Goal: Register for event/course

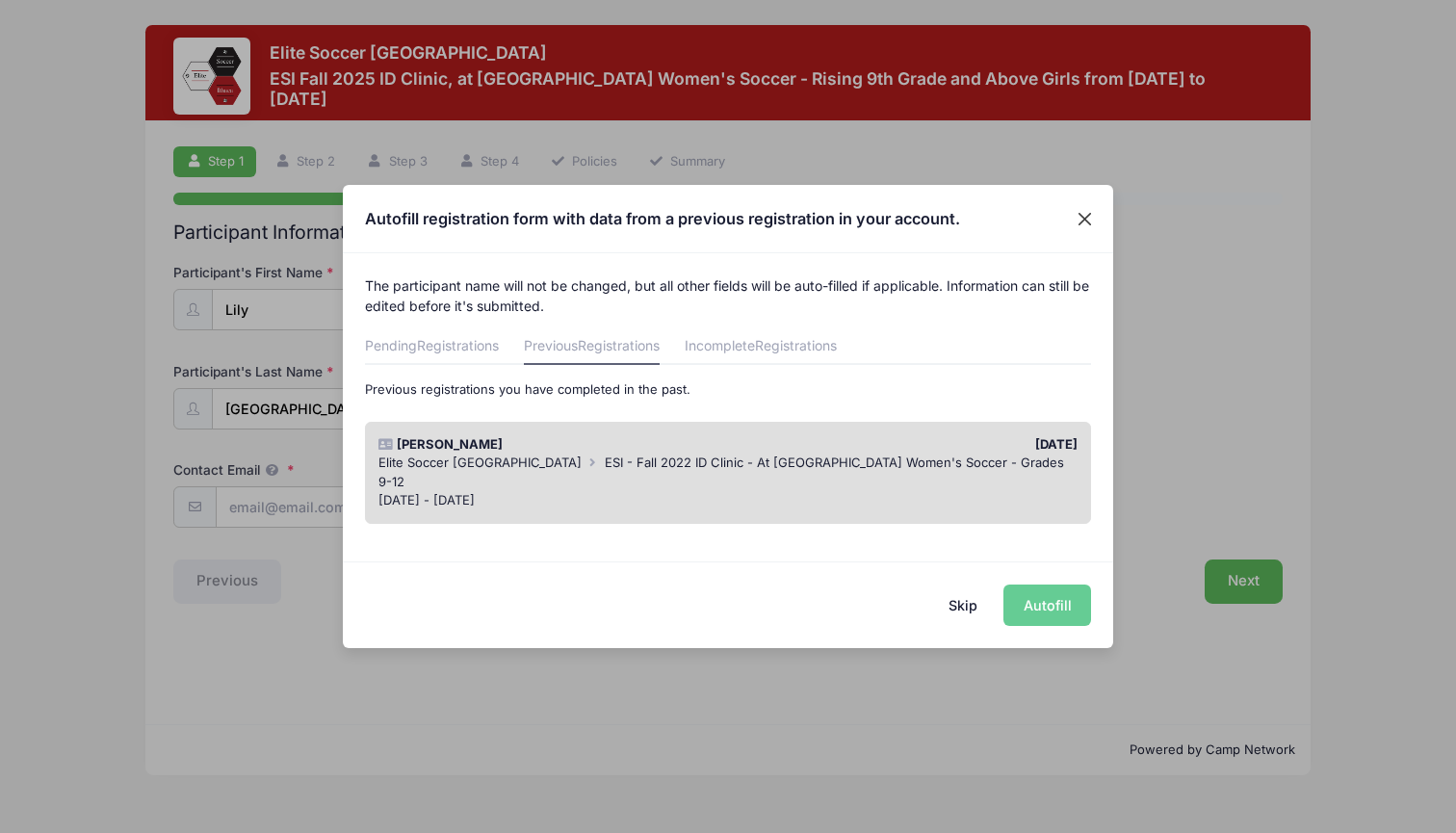
click at [1081, 215] on button "Close" at bounding box center [1085, 218] width 35 height 35
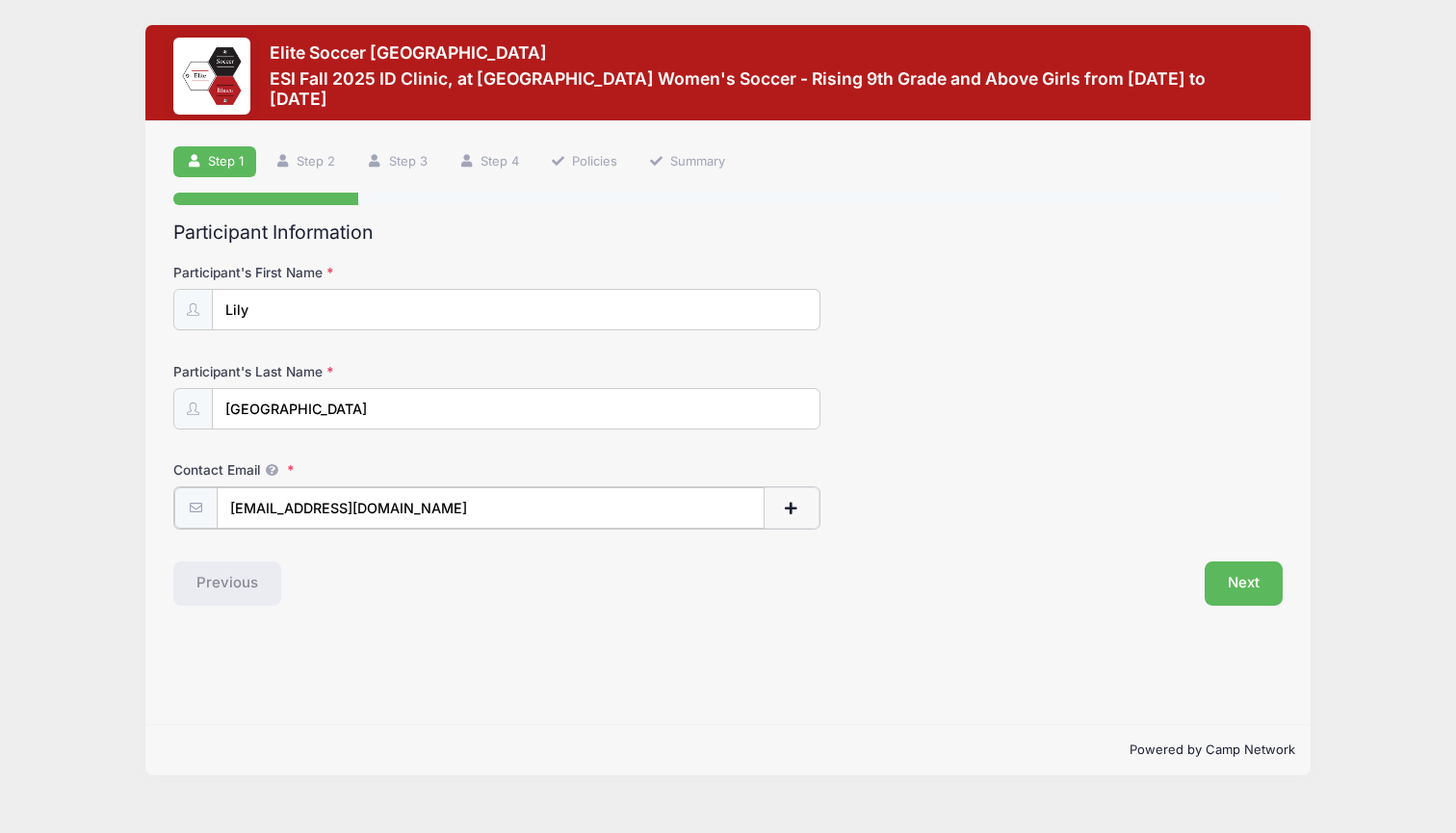
type input "[EMAIL_ADDRESS][DOMAIN_NAME]"
click at [1110, 510] on div "Contact Email ctrier@triermedia.com" at bounding box center [728, 494] width 1109 height 68
click at [1245, 582] on button "Next" at bounding box center [1244, 581] width 78 height 44
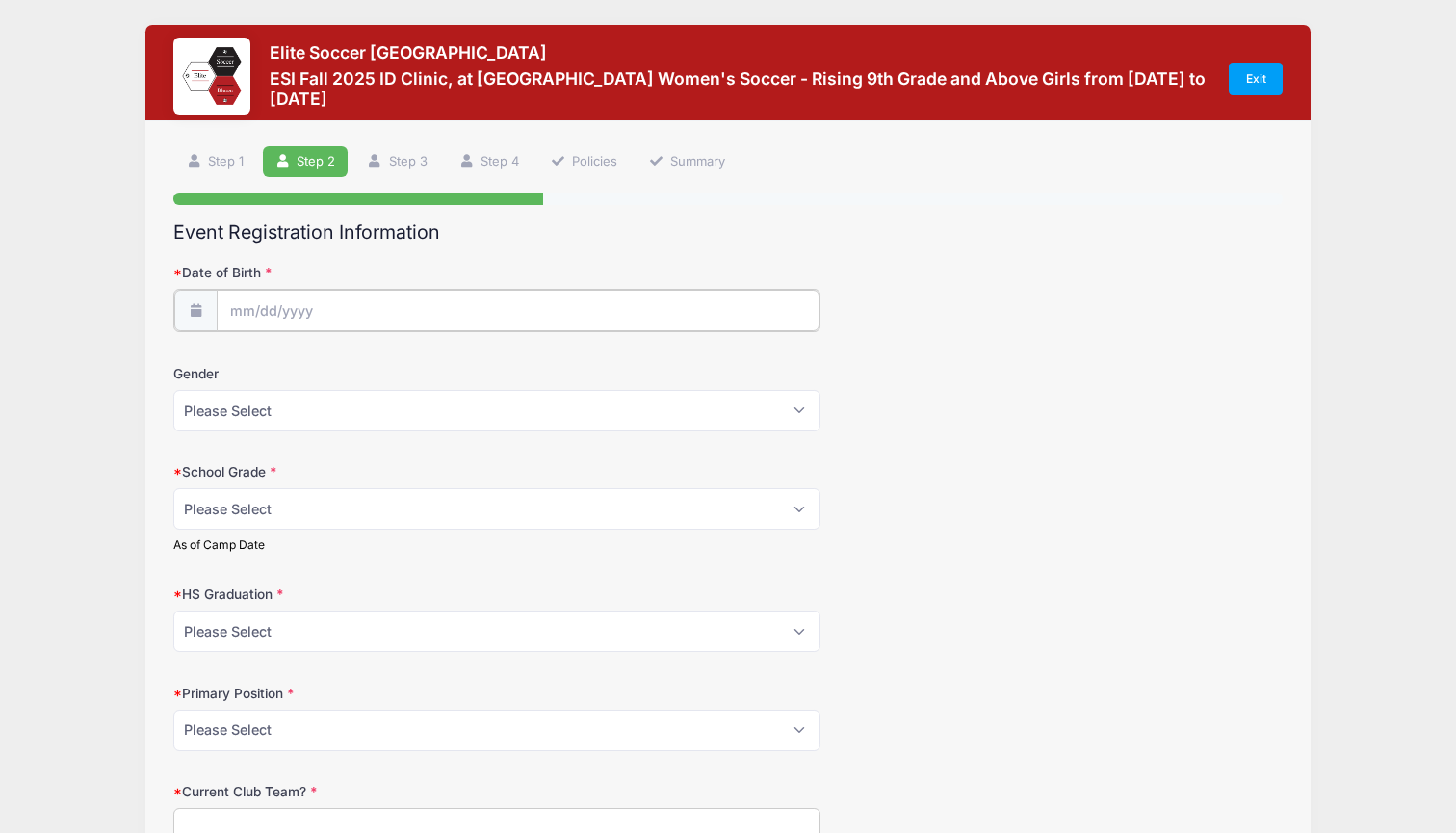
click at [245, 304] on input "Date of Birth" at bounding box center [517, 311] width 603 height 42
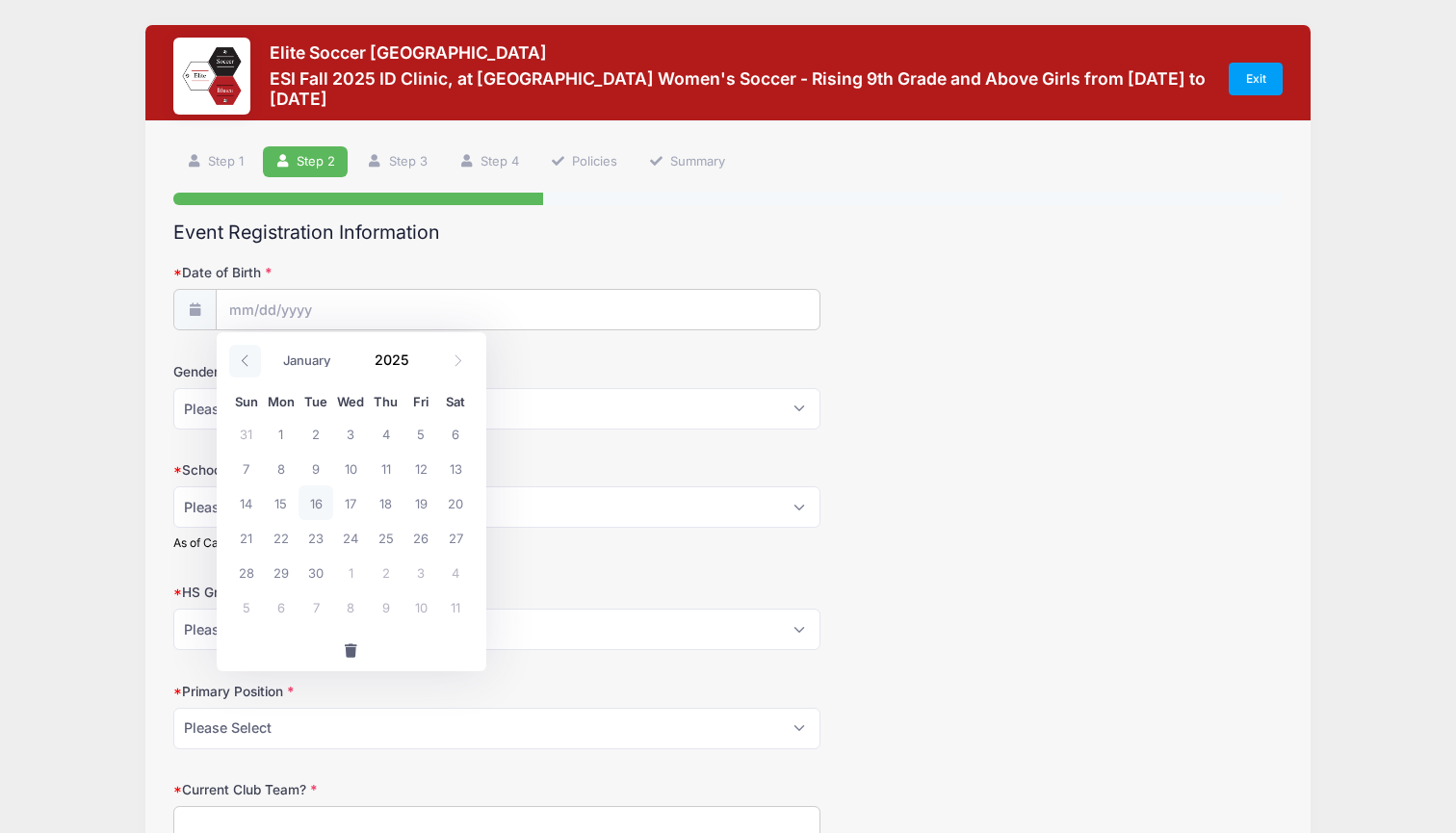
click at [247, 361] on icon at bounding box center [245, 361] width 13 height 13
click at [452, 370] on span at bounding box center [458, 361] width 32 height 33
select select "7"
click at [392, 535] on span "21" at bounding box center [386, 537] width 35 height 35
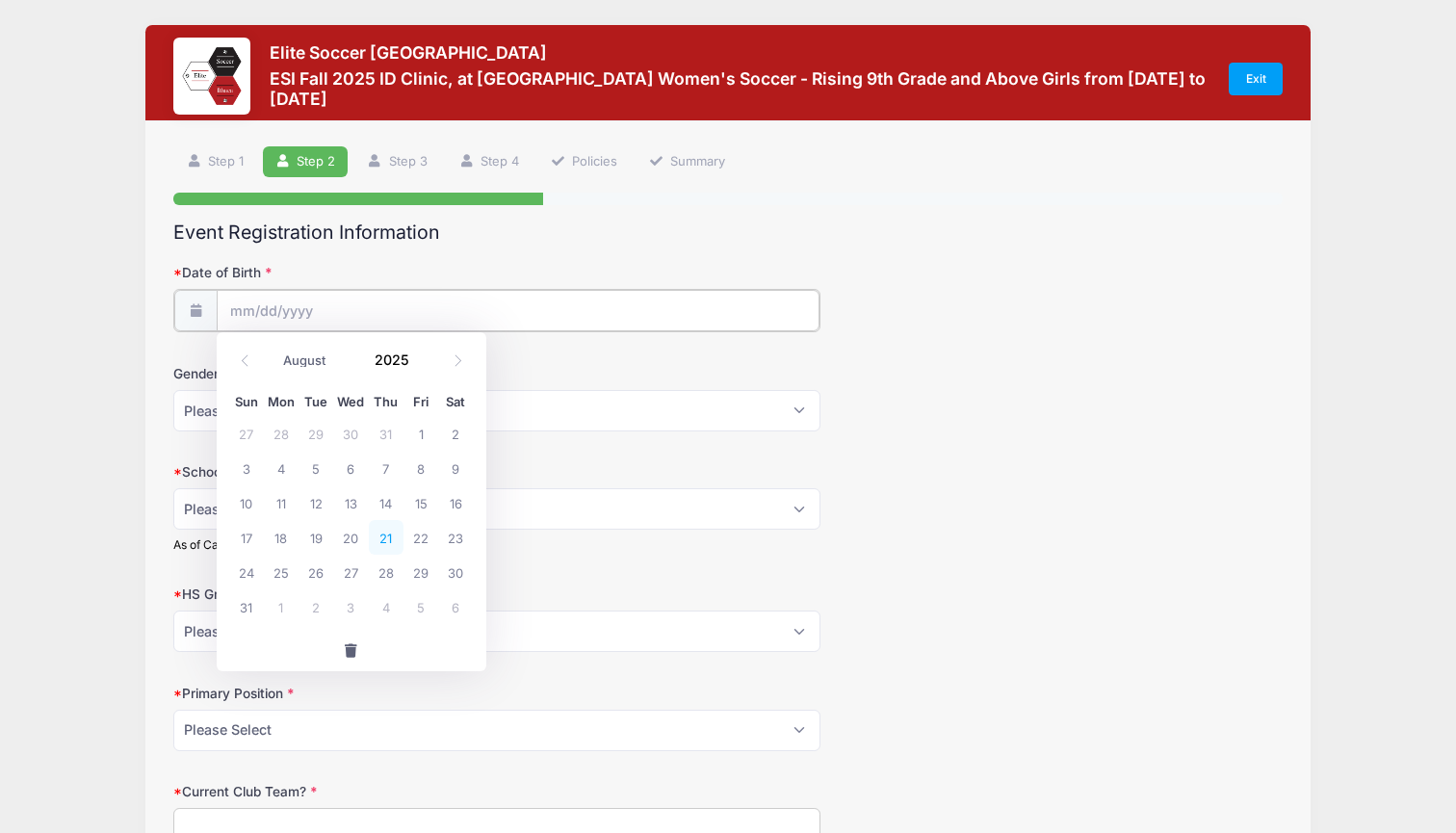
type input "08/21/2025"
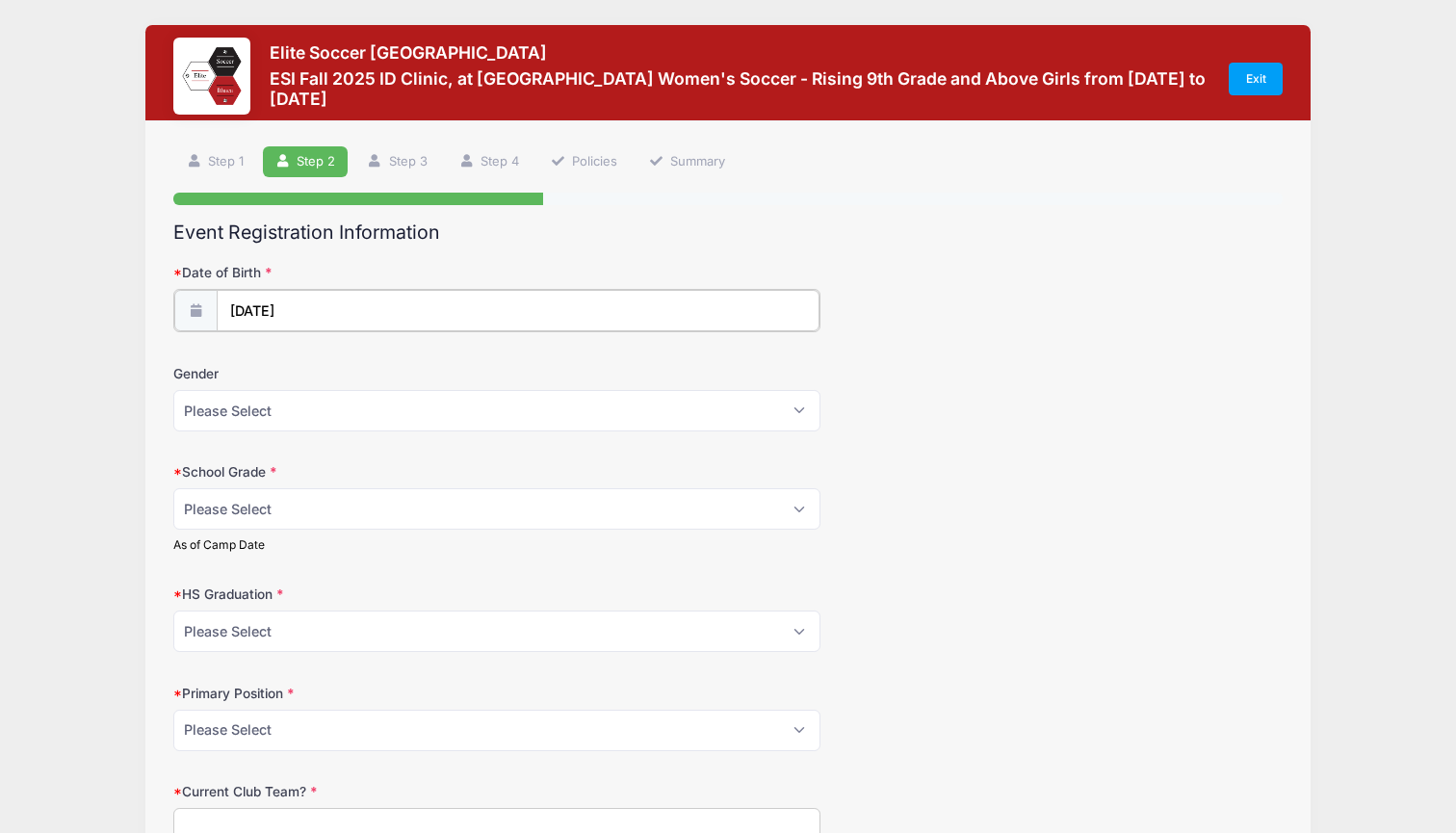
click at [300, 300] on input "08/21/2025" at bounding box center [517, 311] width 603 height 42
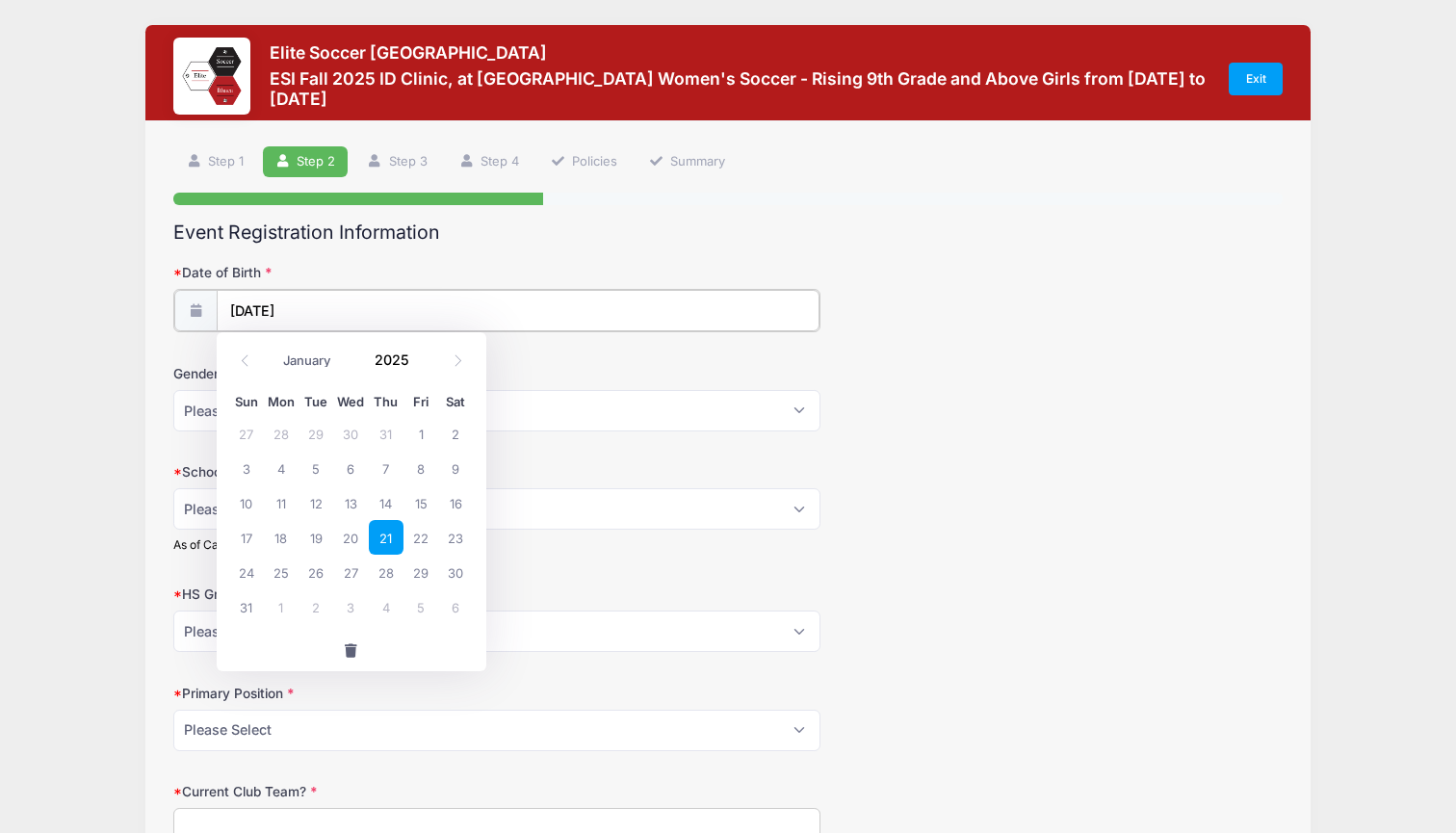
click at [310, 311] on input "08/21/2025" at bounding box center [517, 311] width 603 height 42
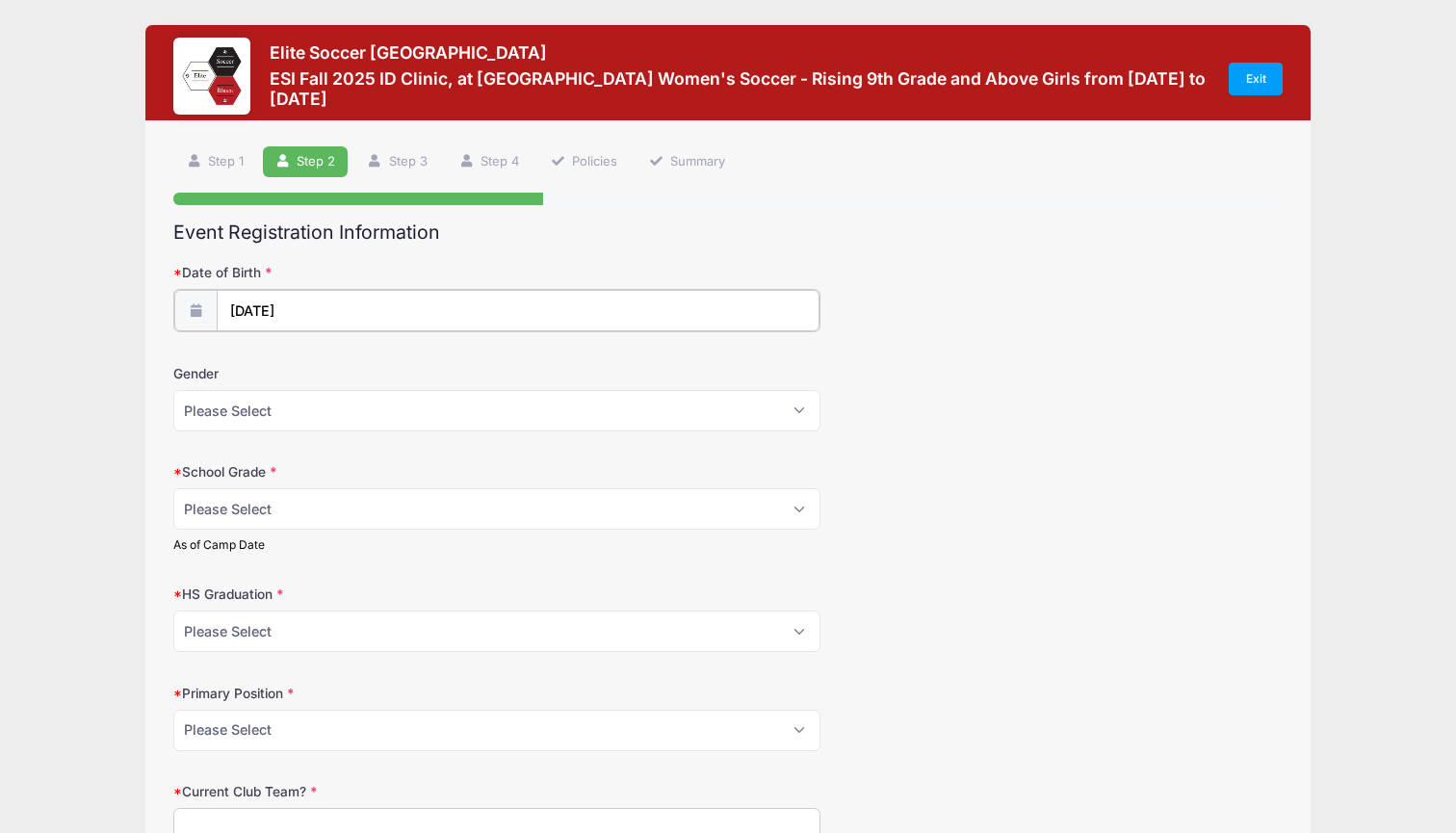
click at [299, 307] on input "08/21/2025" at bounding box center [517, 311] width 603 height 42
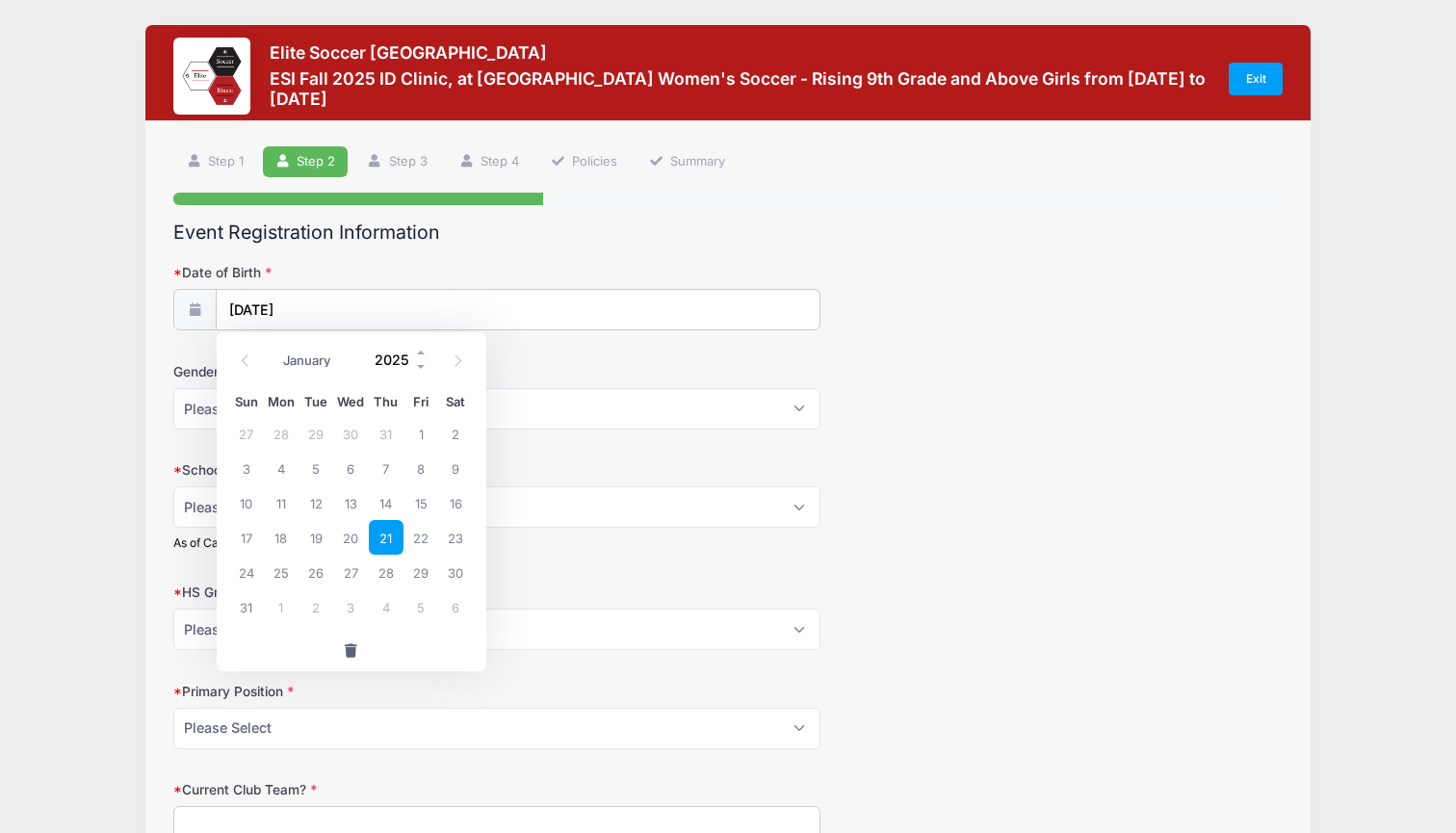
click at [389, 361] on input "2025" at bounding box center [397, 359] width 63 height 29
click at [419, 356] on span at bounding box center [422, 352] width 14 height 14
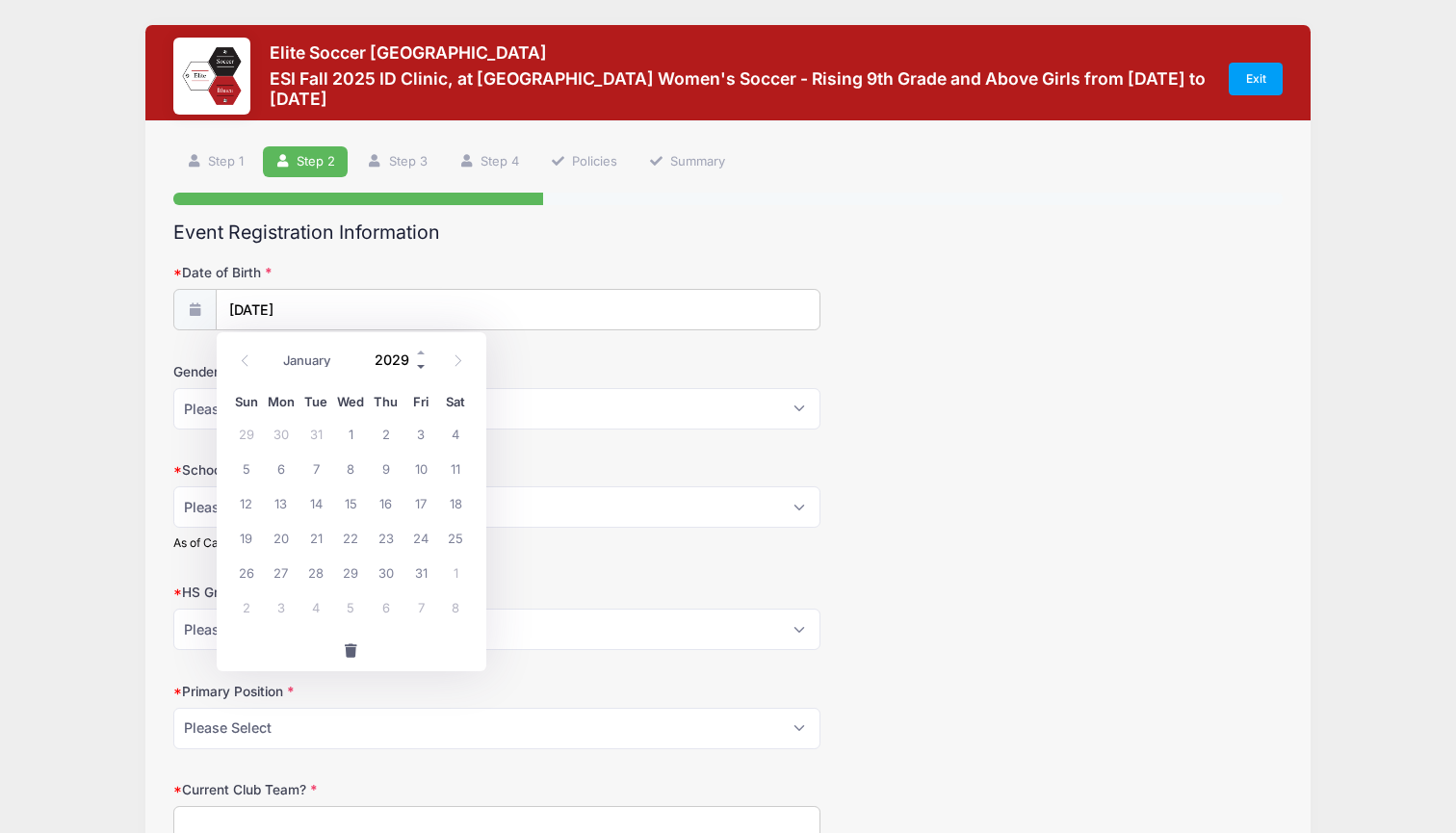
click at [420, 363] on span at bounding box center [422, 366] width 14 height 14
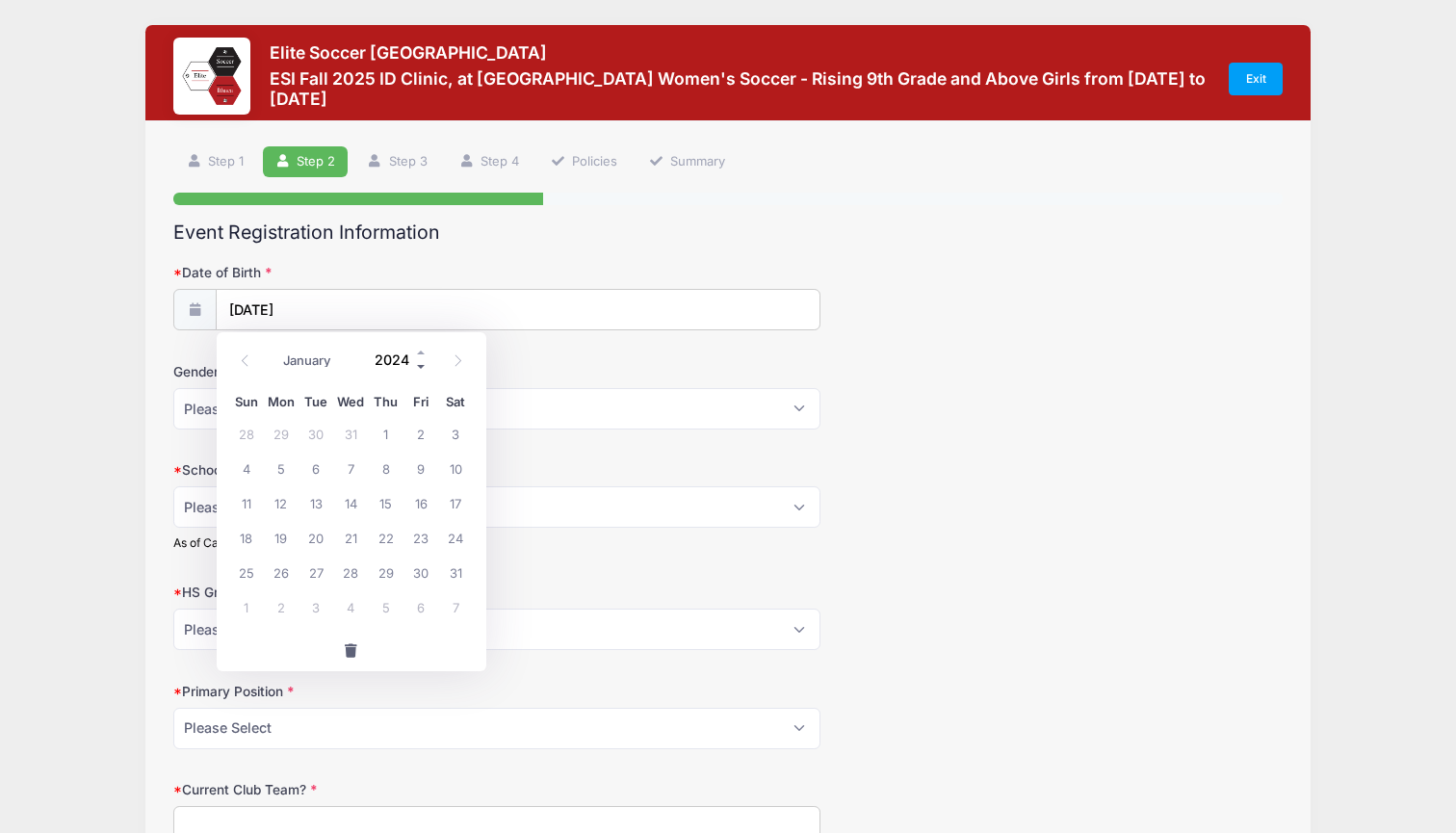
click at [420, 363] on span at bounding box center [422, 366] width 14 height 14
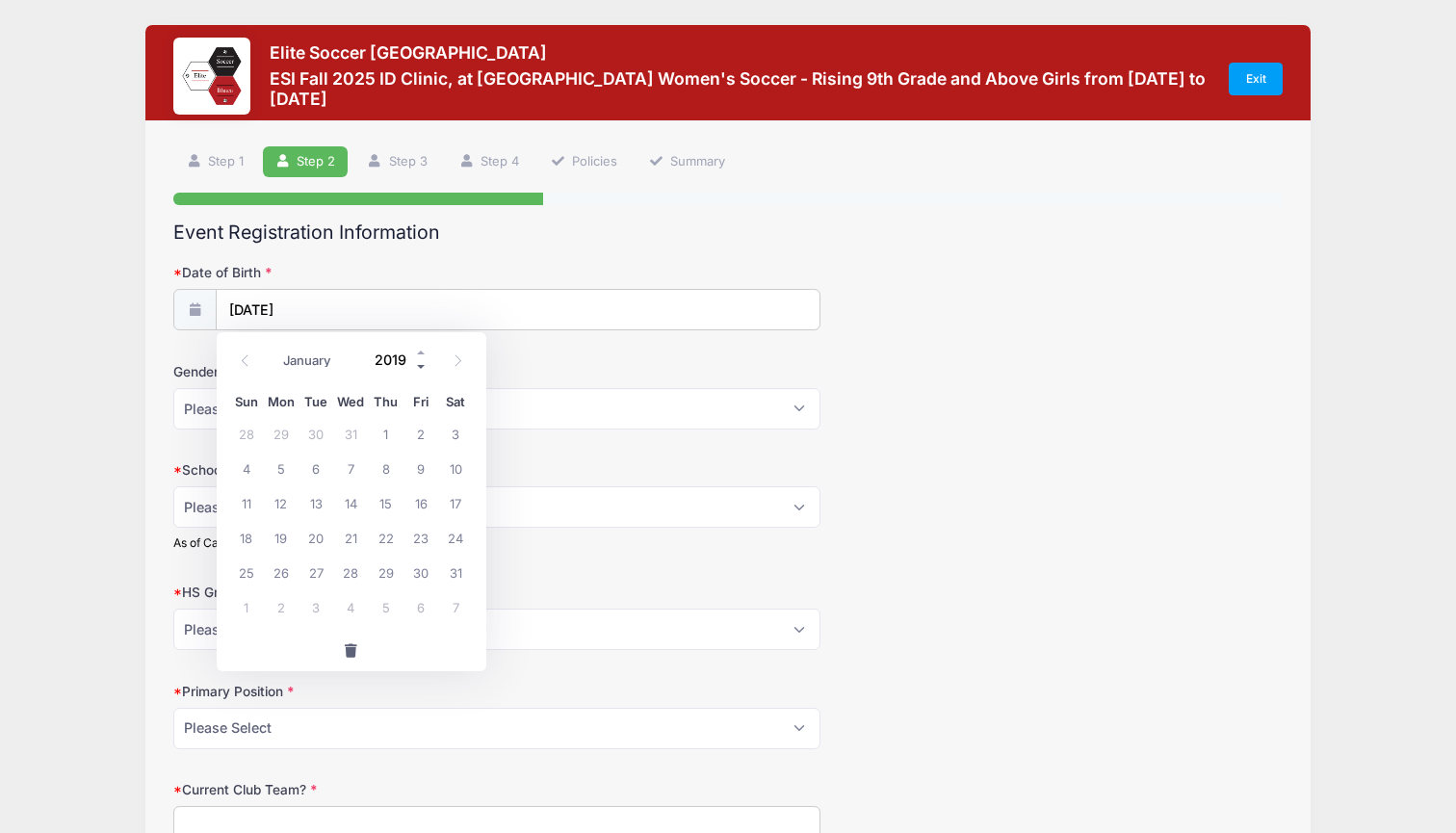
click at [420, 363] on span at bounding box center [422, 366] width 14 height 14
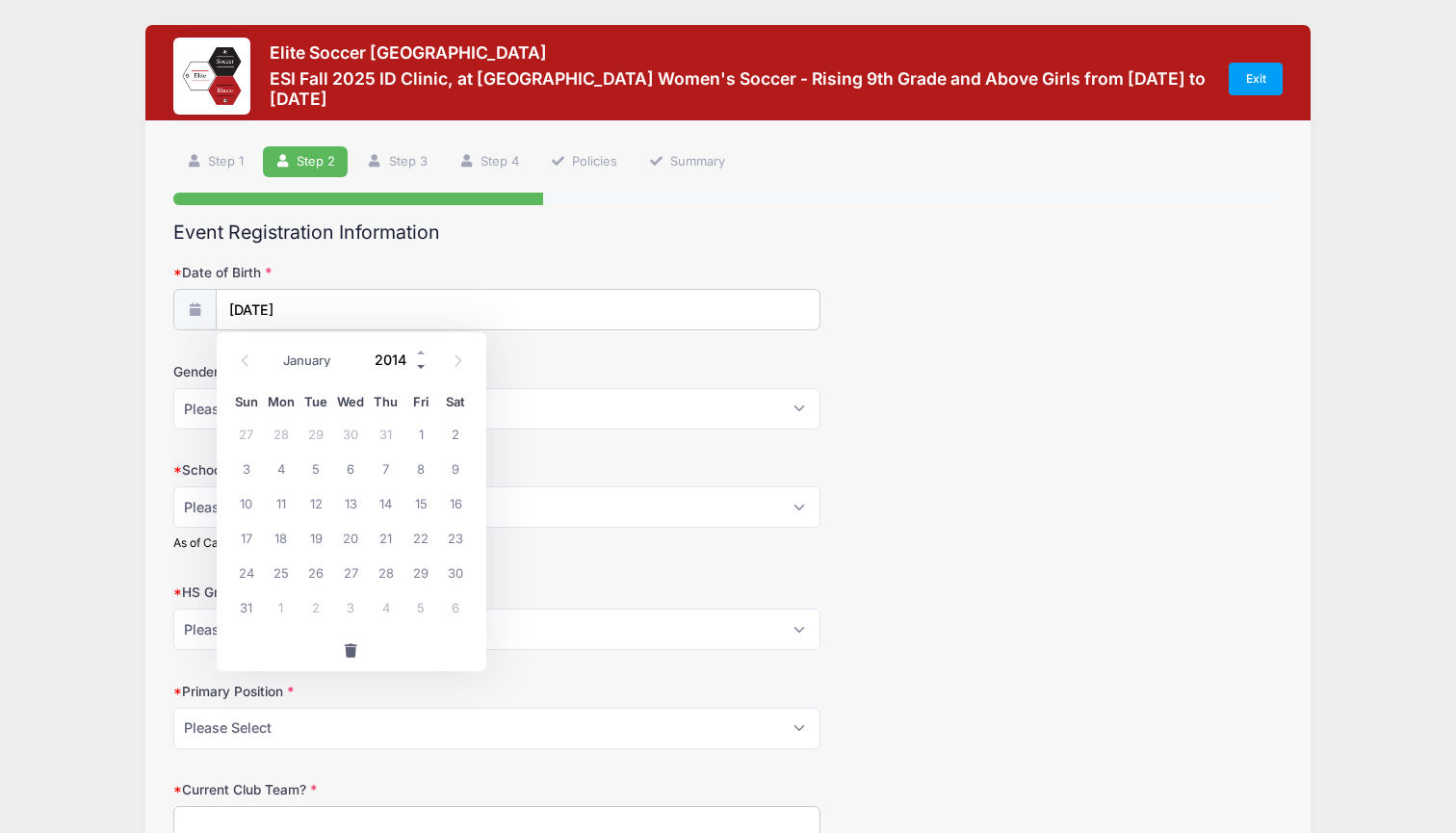
click at [420, 363] on span at bounding box center [422, 366] width 14 height 14
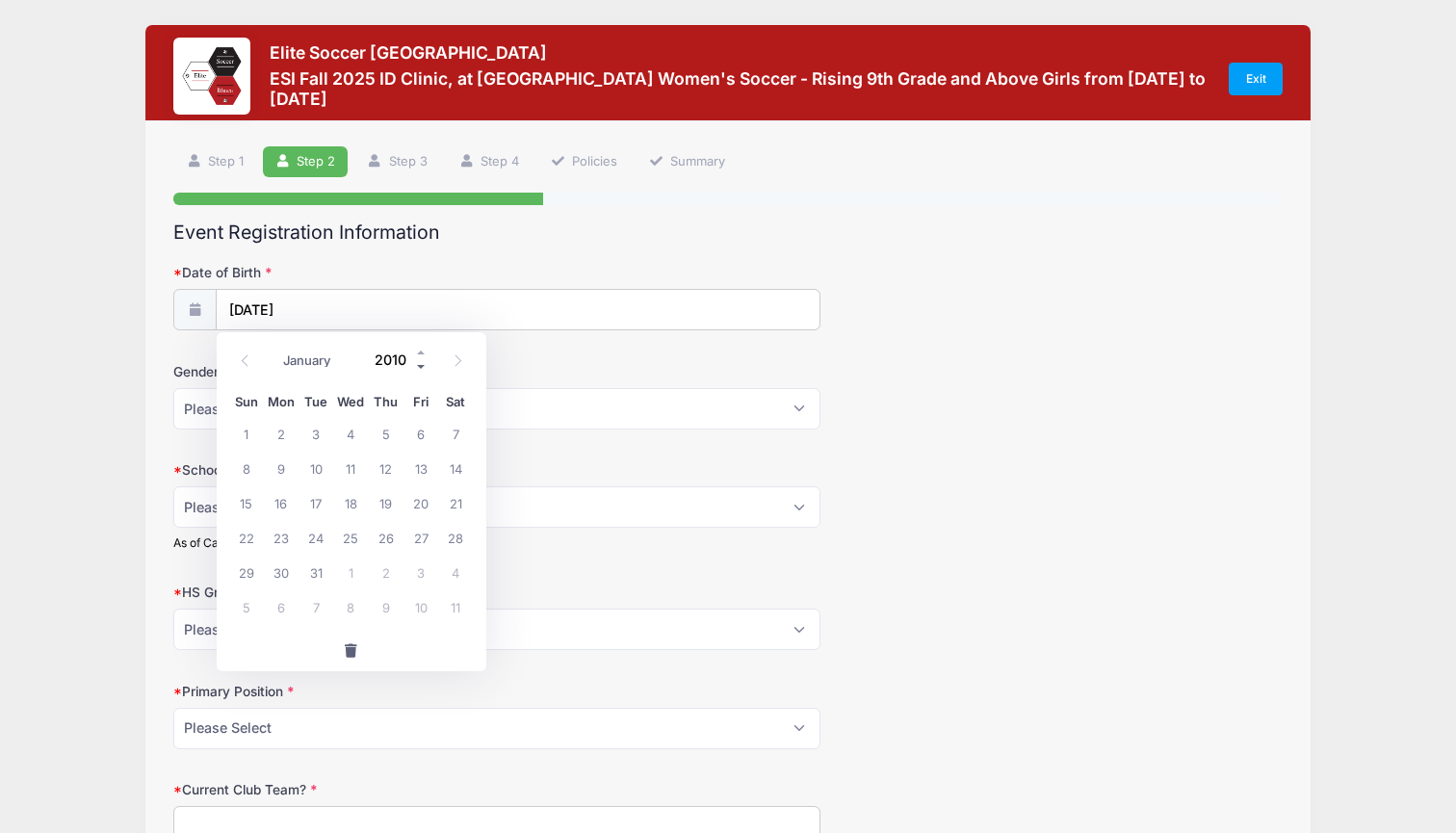
type input "2009"
click at [1019, 363] on div "Gender Please Select Female Male" at bounding box center [728, 396] width 1109 height 68
select select "Female"
select select "Junior"
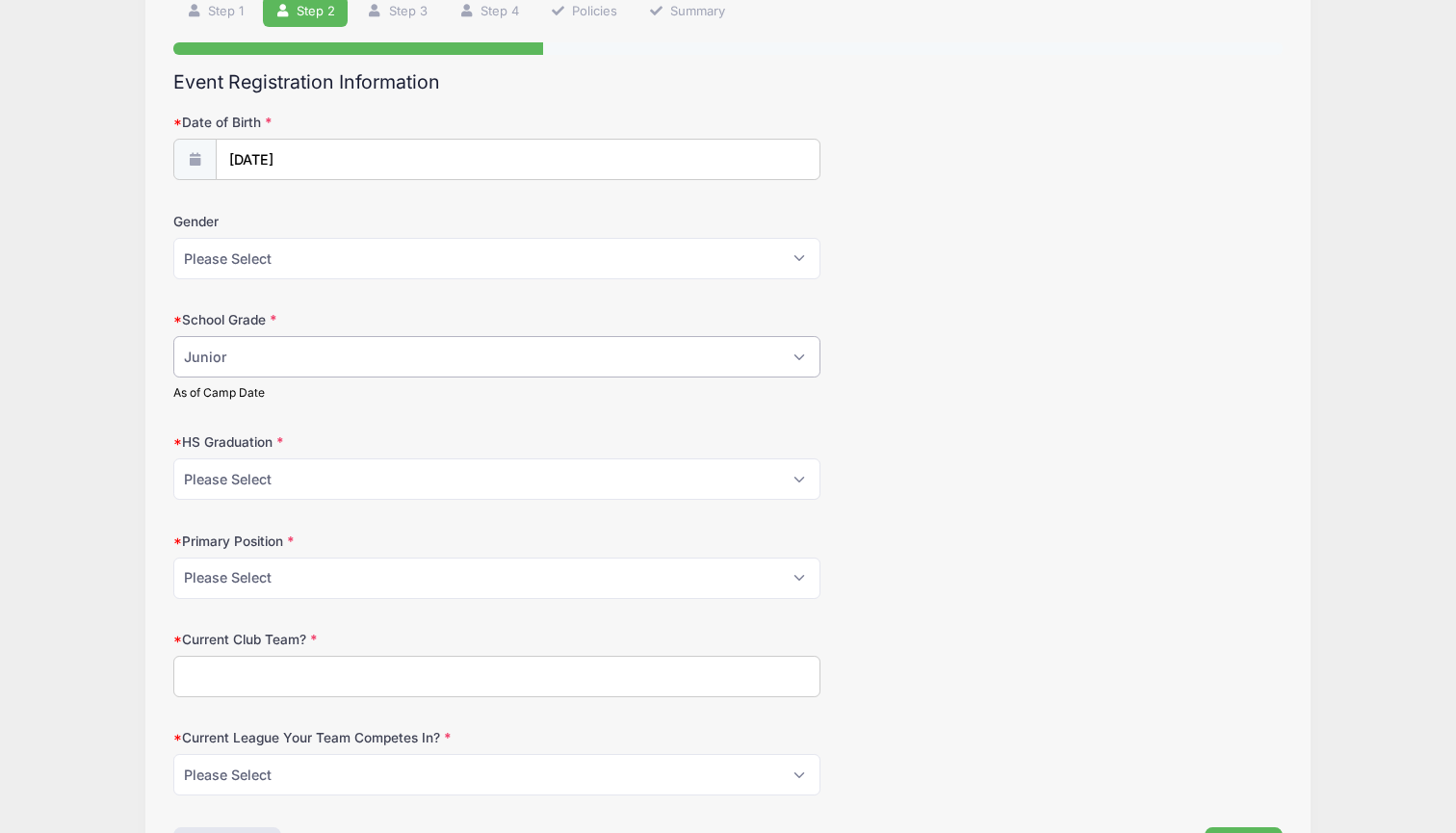
scroll to position [158, 0]
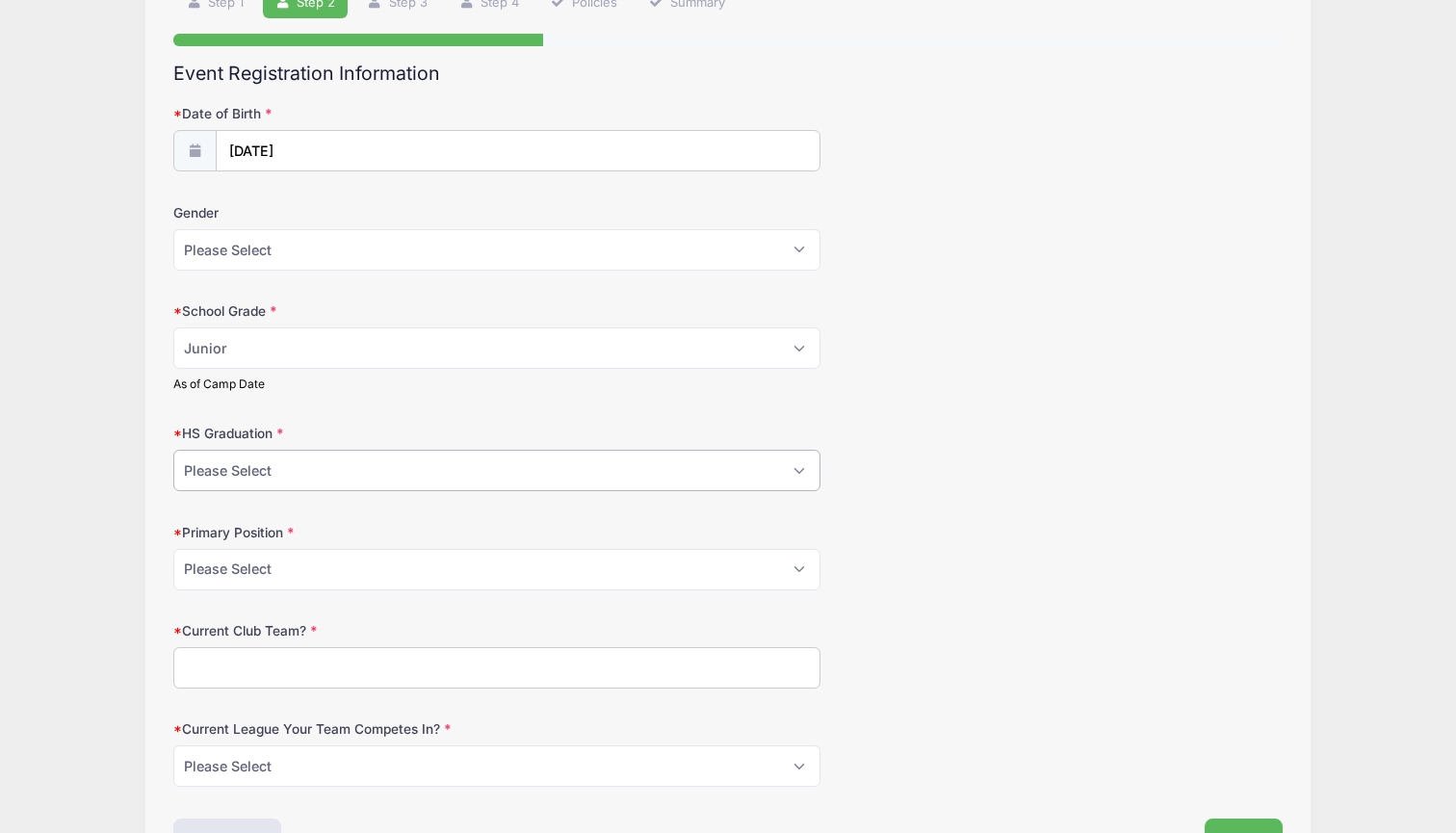
select select "2027"
select select "Center Forward"
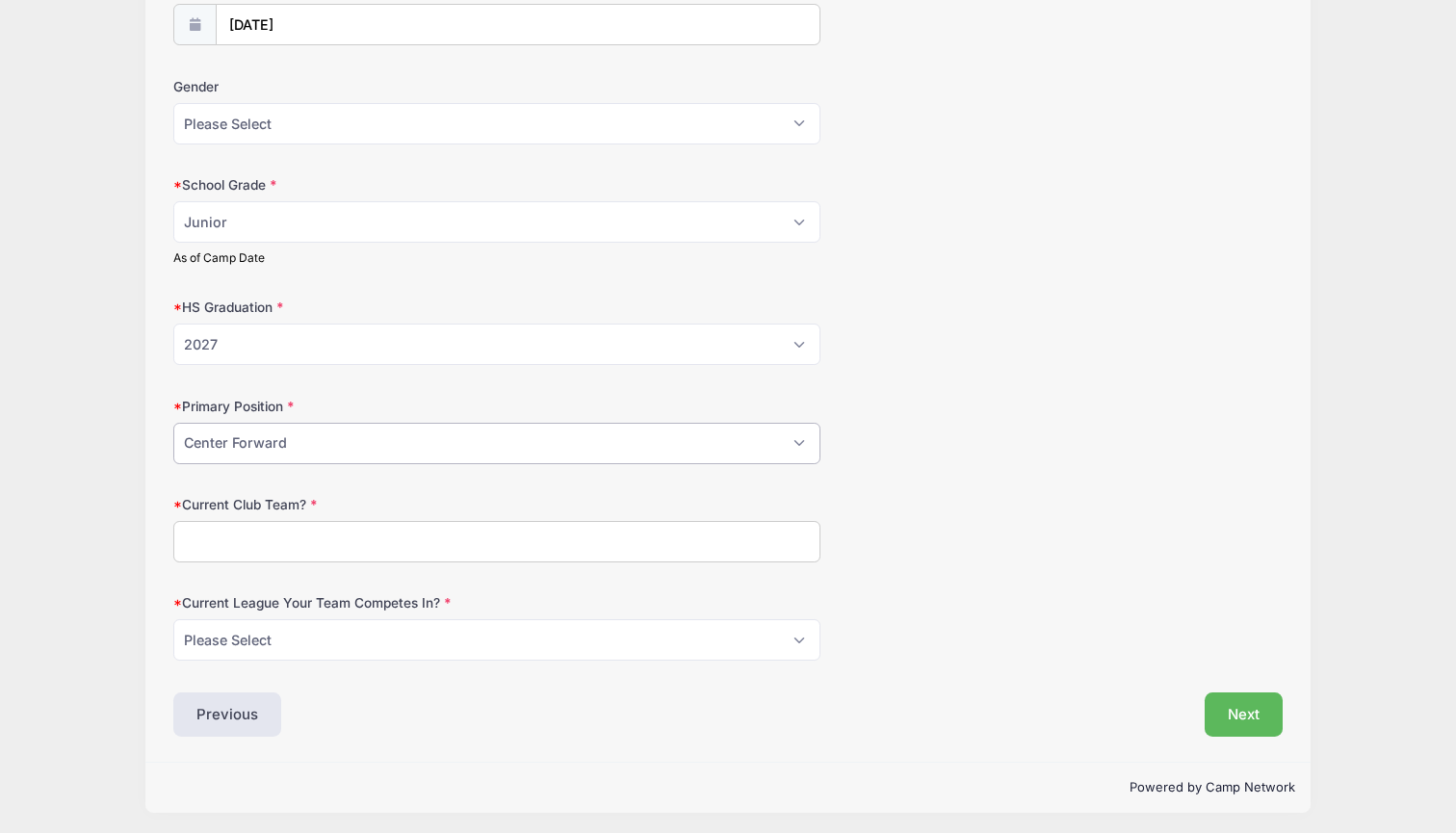
scroll to position [284, 0]
click at [505, 539] on input "Current Club Team?" at bounding box center [496, 543] width 647 height 42
type input "Team Boca ECNLR"
select select "ECRL"
click at [1259, 699] on button "Next" at bounding box center [1244, 715] width 78 height 44
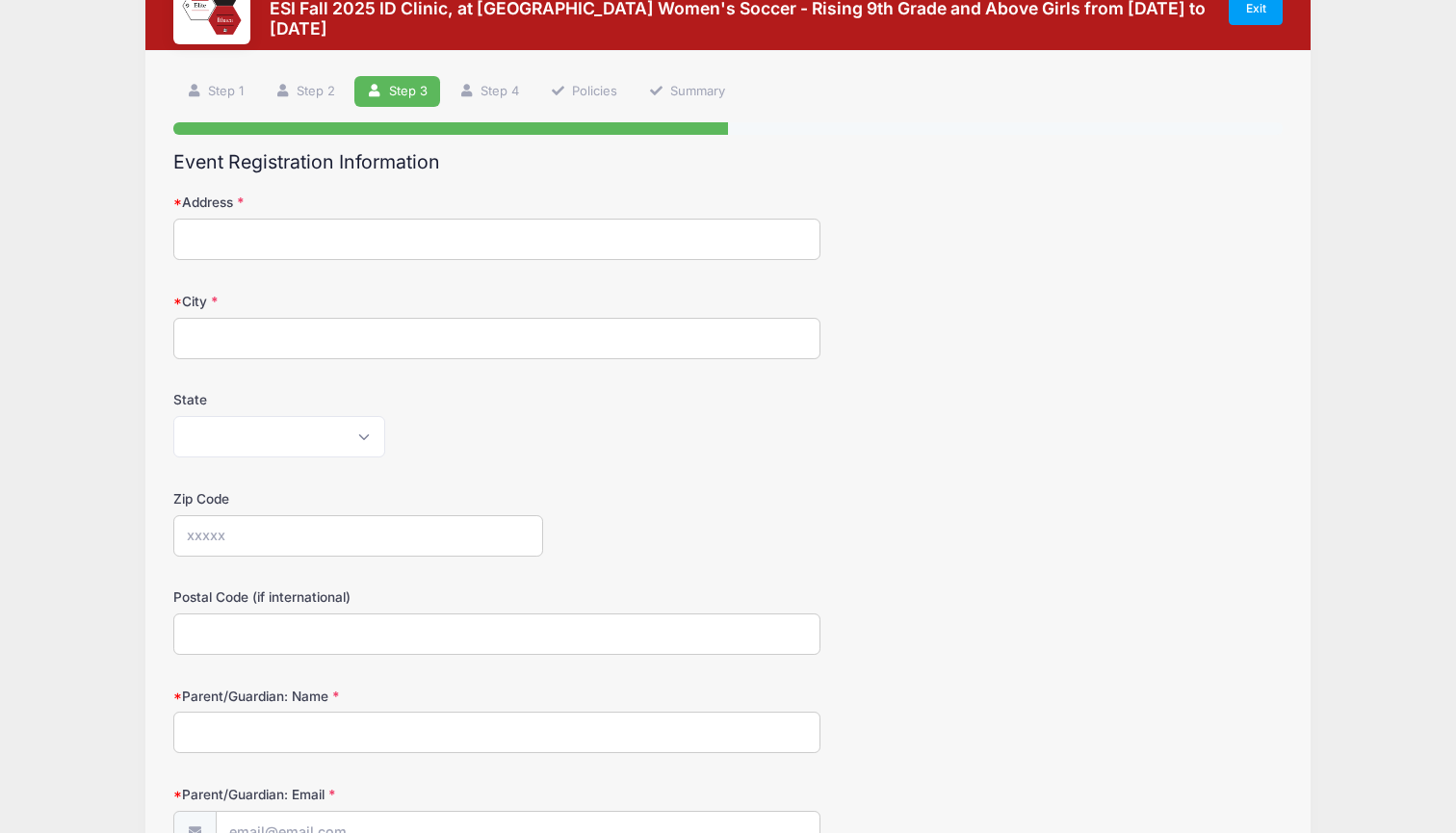
scroll to position [85, 0]
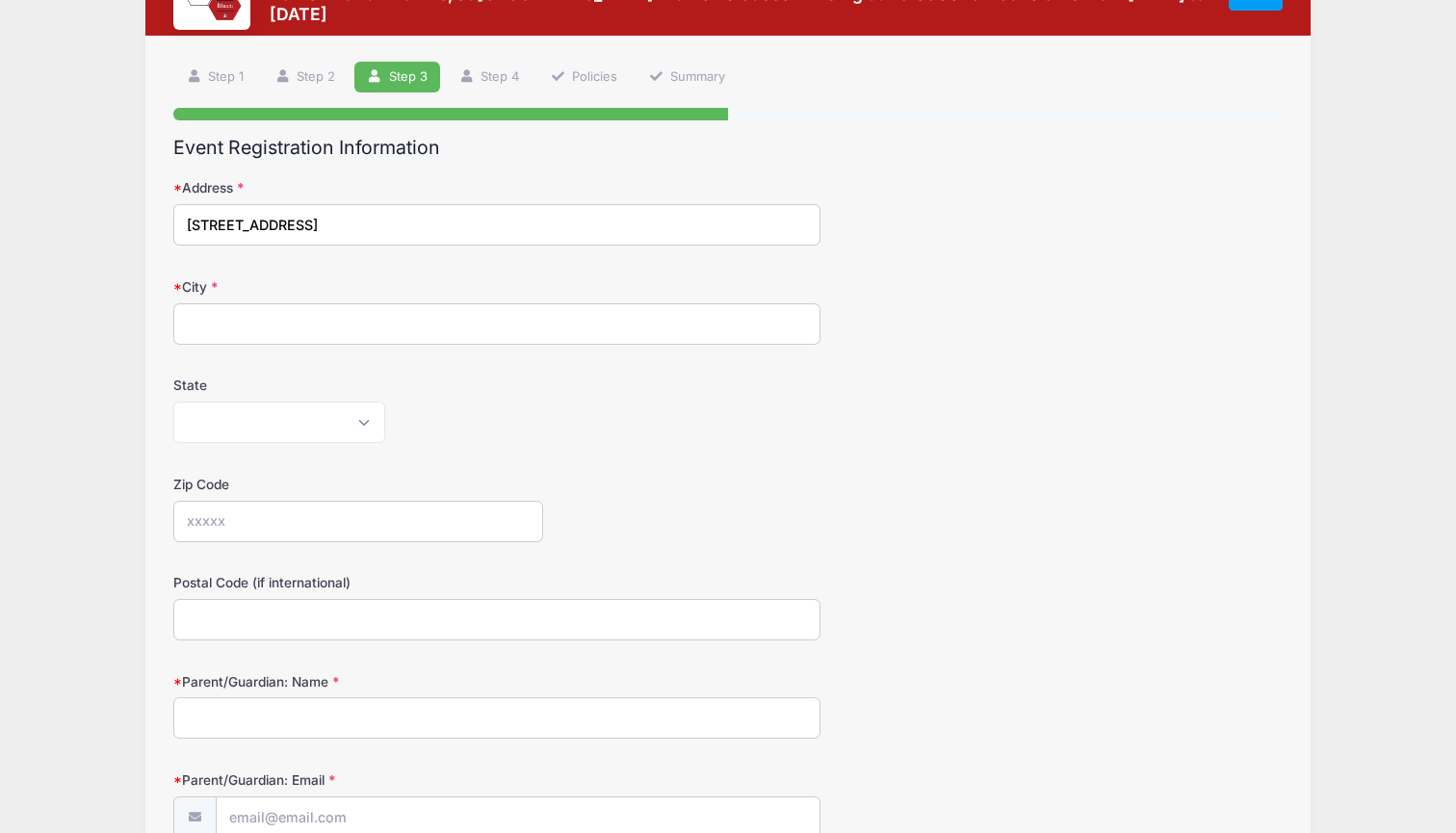
type input "9930 Bay Leaf Court"
type input "Parkland"
select select "FL"
type input "33076"
type input "Chris Trier"
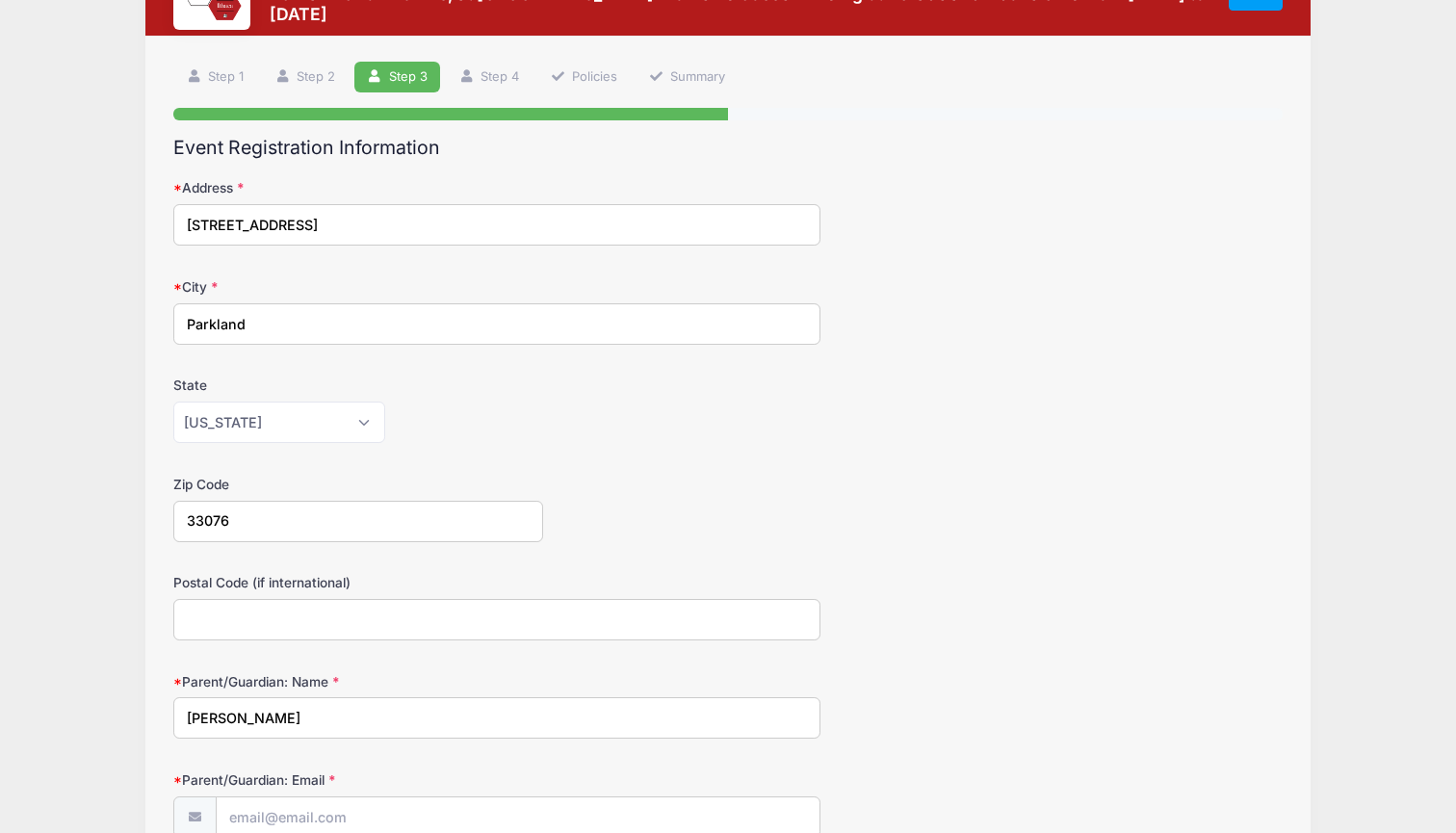
click at [908, 676] on div "Parent/Guardian: Name Chris Trier" at bounding box center [728, 705] width 1109 height 68
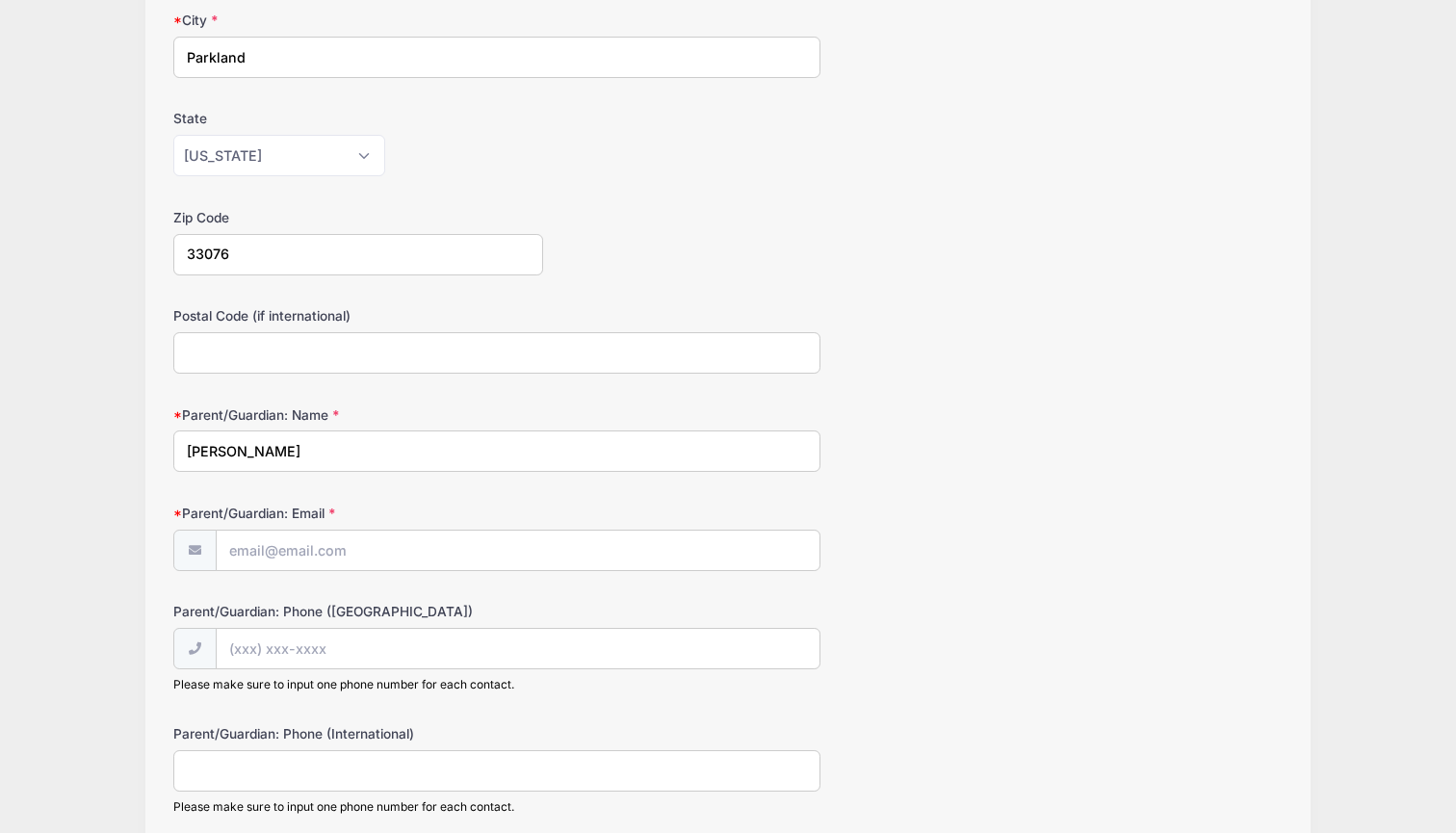
scroll to position [358, 0]
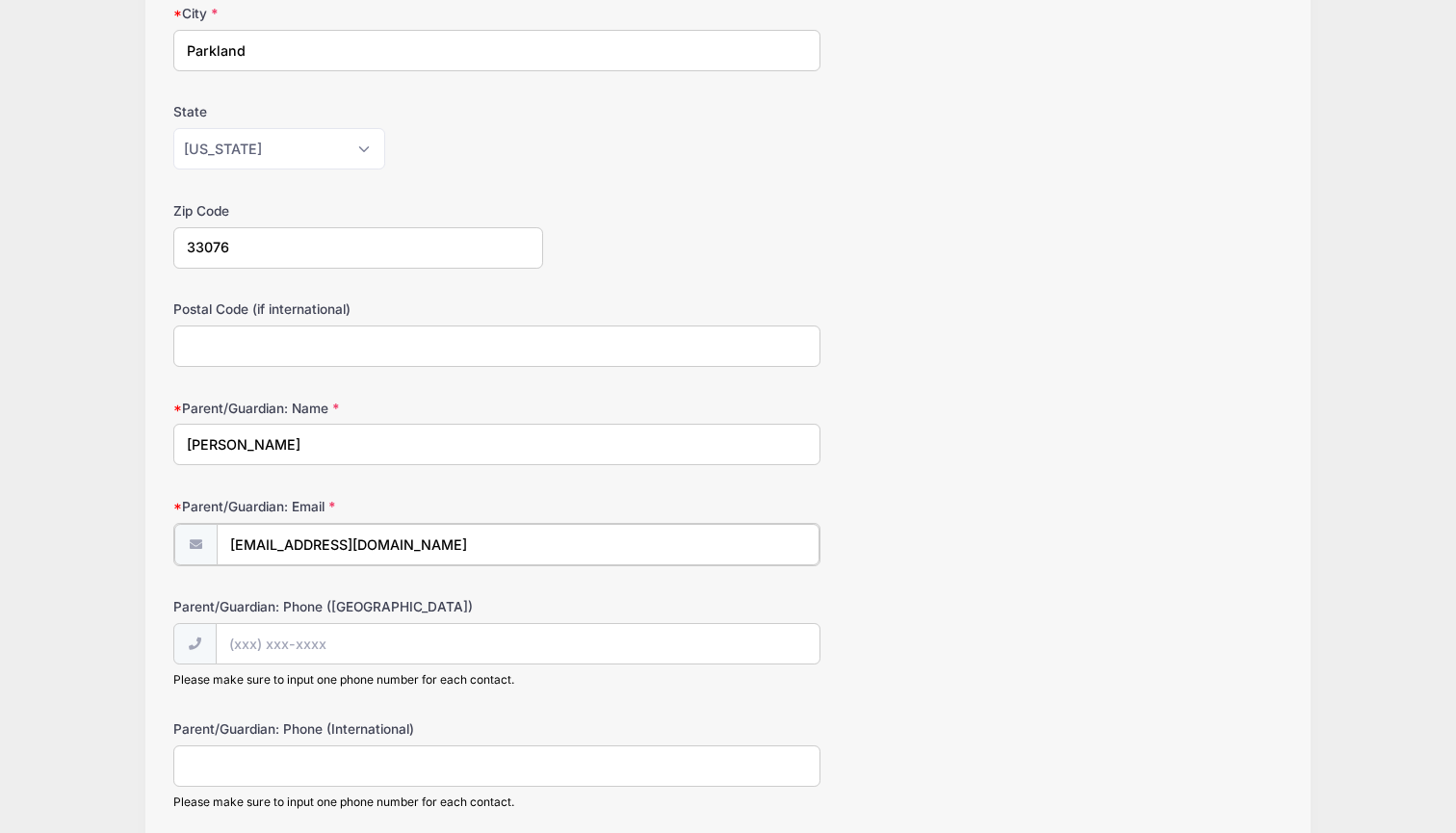
type input "[EMAIL_ADDRESS][DOMAIN_NAME]"
type input "(917) 826-7575"
click at [924, 615] on div "Parent/Guardian: Phone (United States) (917) 826-7575 Please make sure to input…" at bounding box center [728, 640] width 1109 height 91
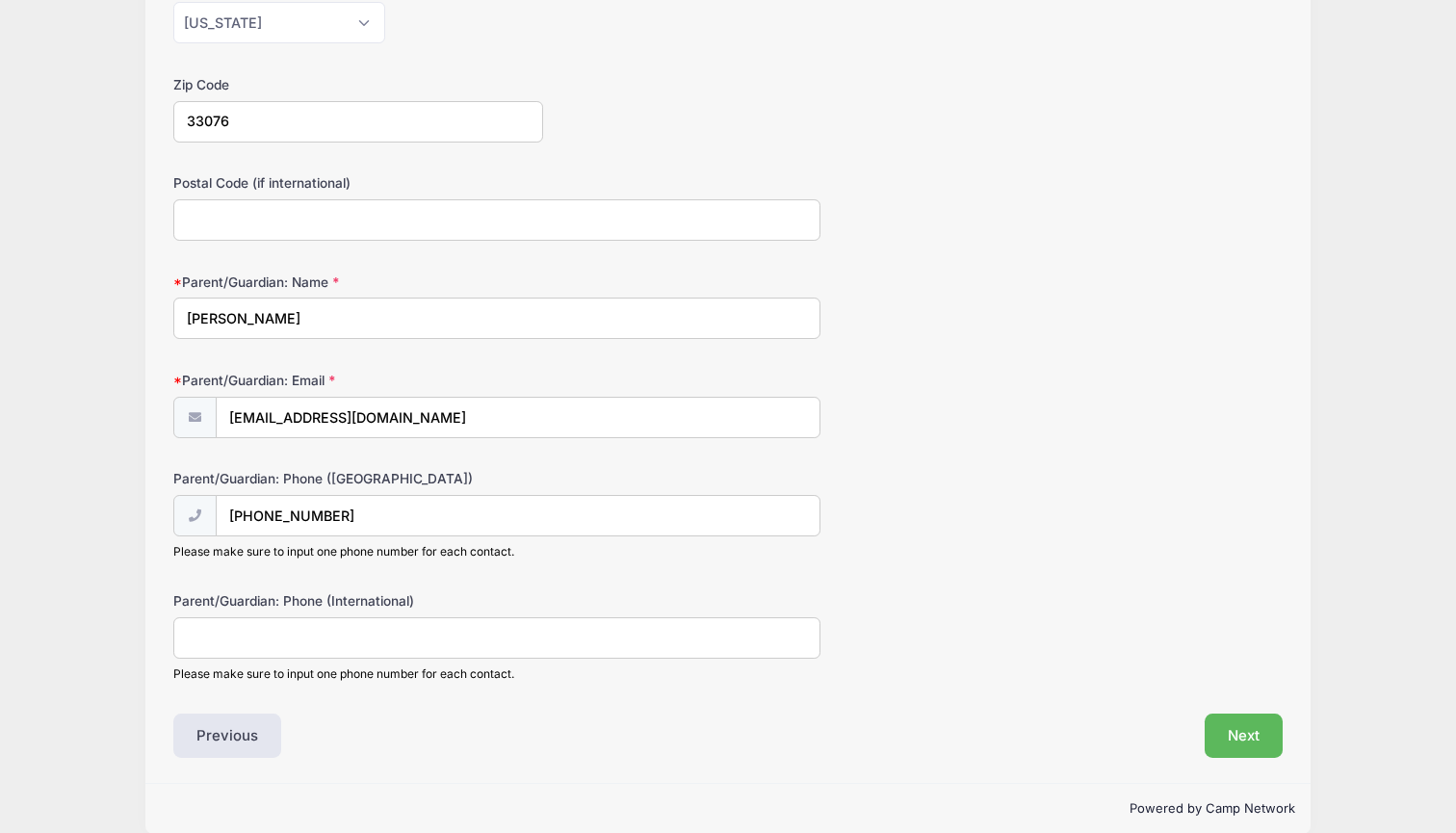
scroll to position [484, 0]
click at [1241, 732] on button "Next" at bounding box center [1244, 735] width 78 height 44
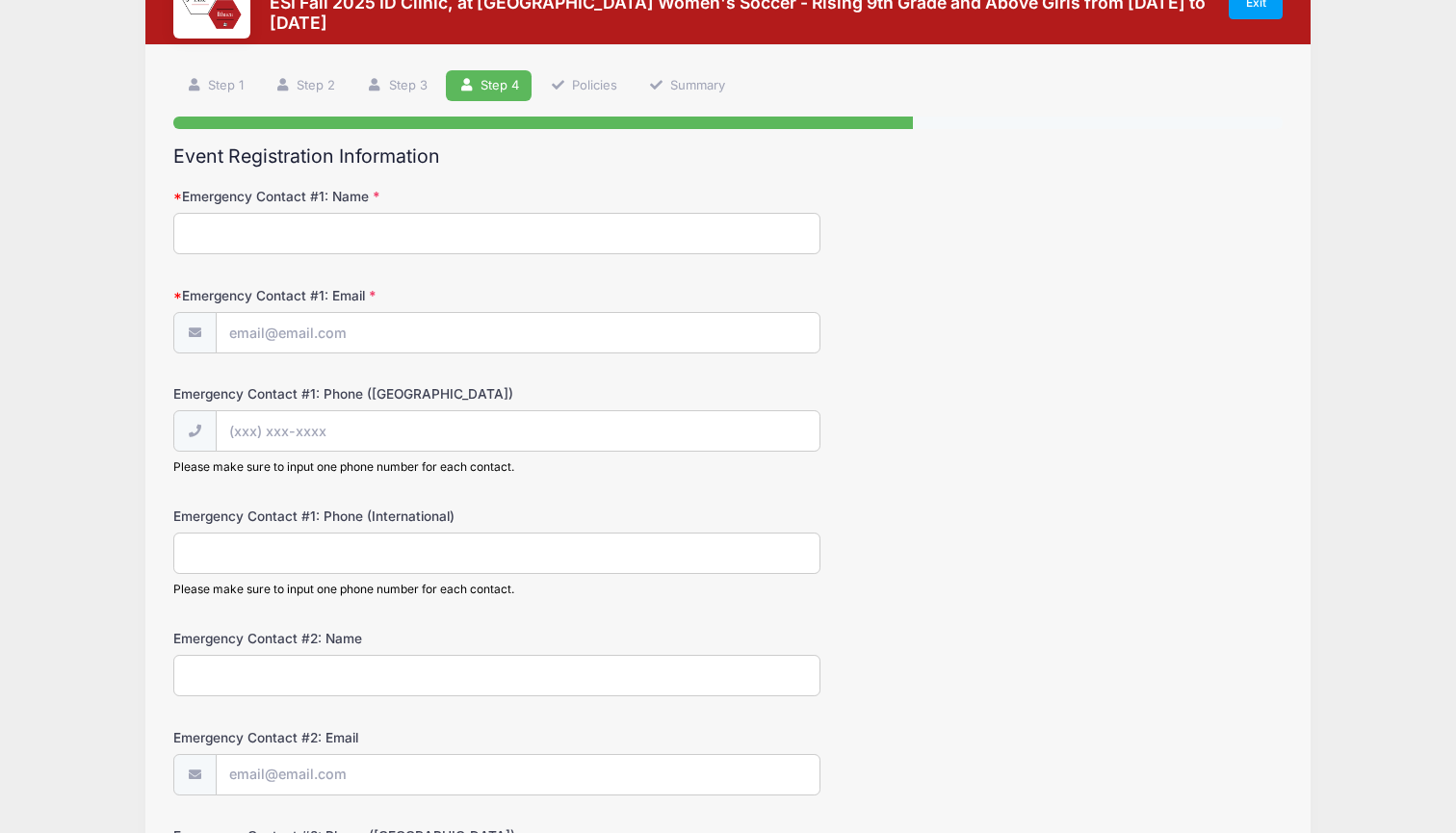
scroll to position [0, 0]
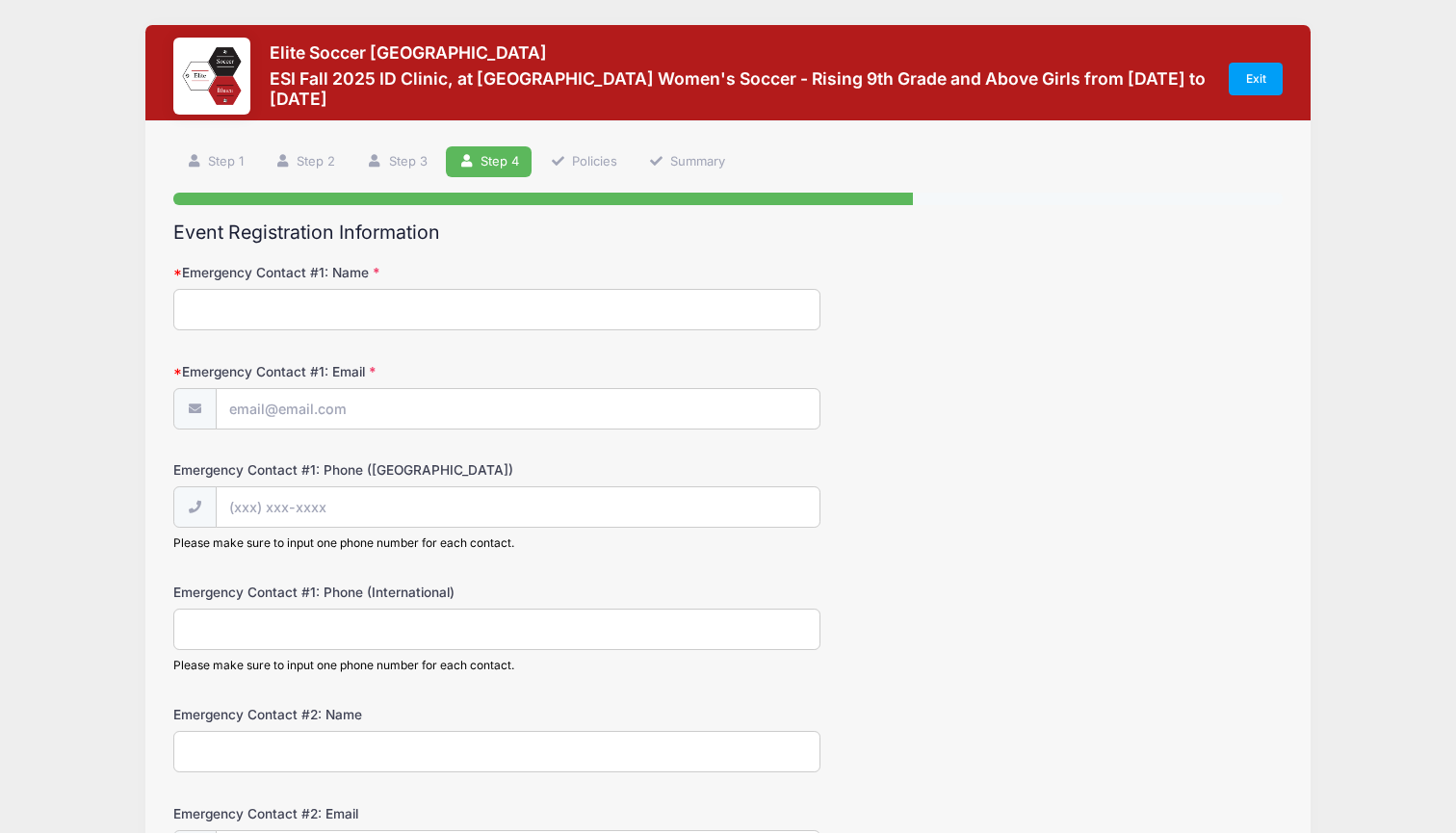
type input "Chris Trier"
type input "[EMAIL_ADDRESS][DOMAIN_NAME]"
click at [1019, 513] on div "Emergency Contact #1: Phone (United States) Please make sure to input one phone…" at bounding box center [728, 505] width 1109 height 91
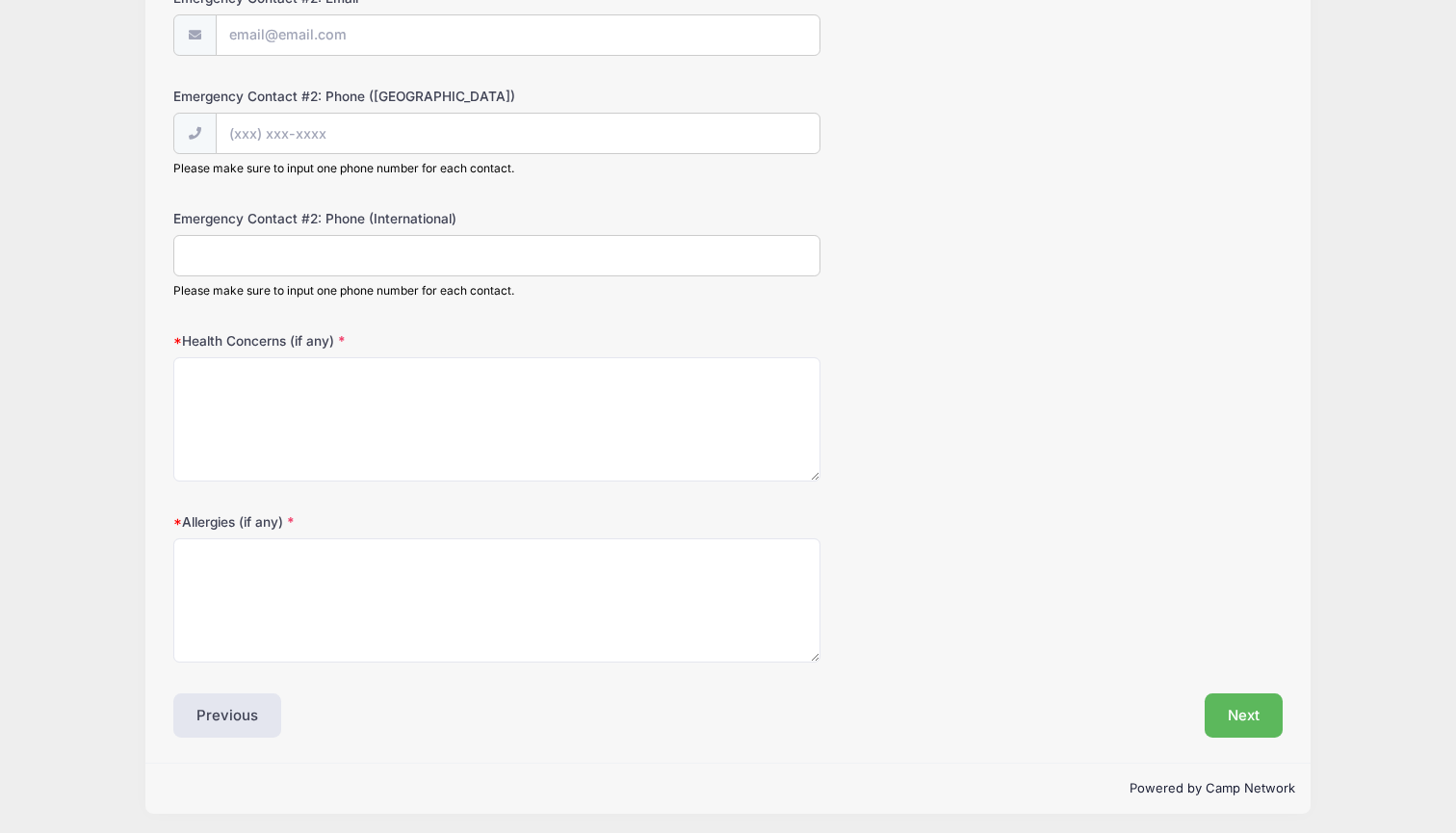
scroll to position [814, 0]
click at [280, 372] on textarea "Health Concerns (if any)" at bounding box center [496, 419] width 647 height 125
type textarea "N/A"
click at [269, 566] on textarea "Allergies (if any)" at bounding box center [496, 601] width 647 height 125
type textarea "Penecillin"
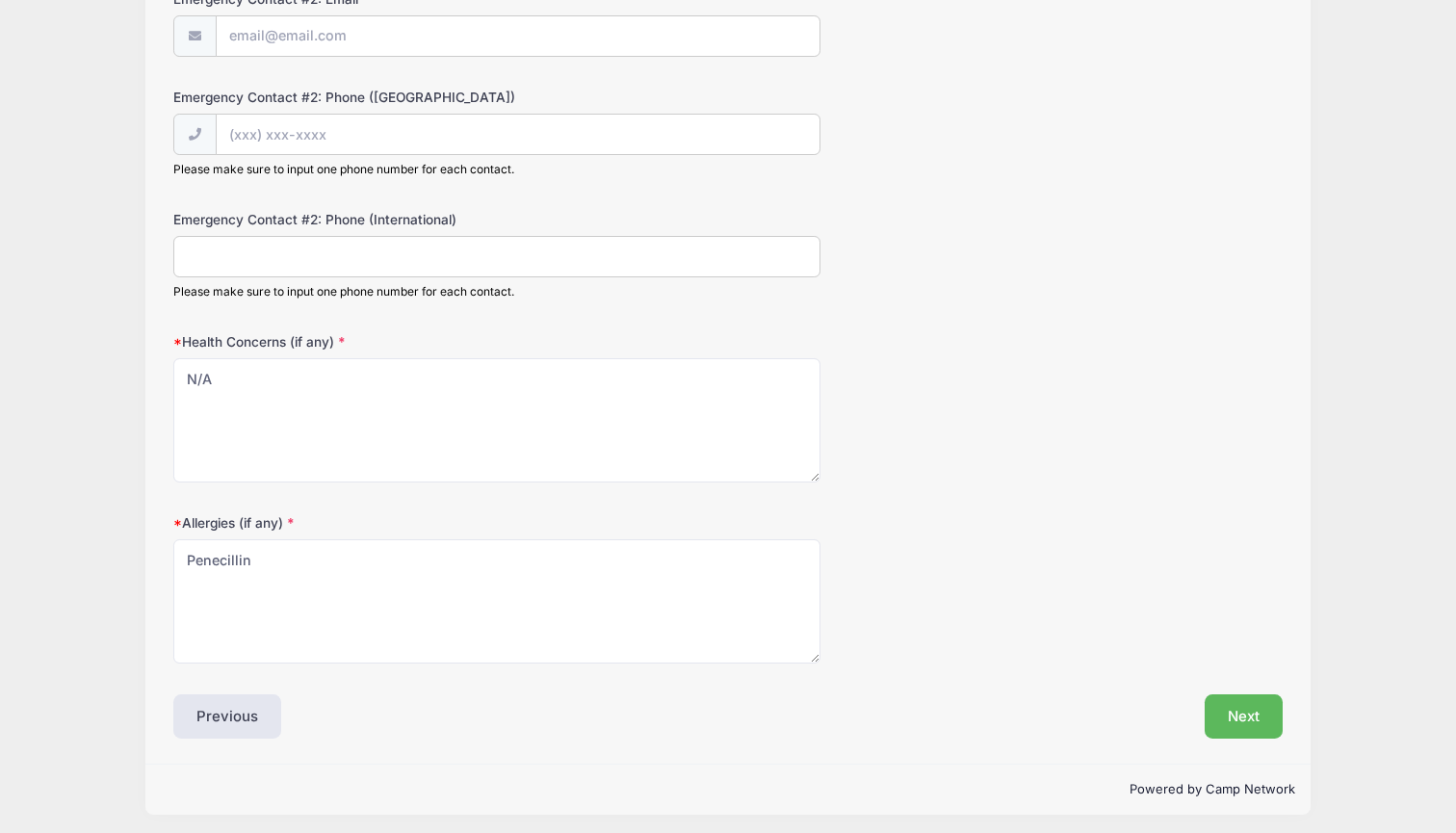
click at [1072, 605] on div "Allergies (if any) Penecillin" at bounding box center [728, 588] width 1109 height 150
click at [1241, 694] on button "Next" at bounding box center [1244, 716] width 78 height 44
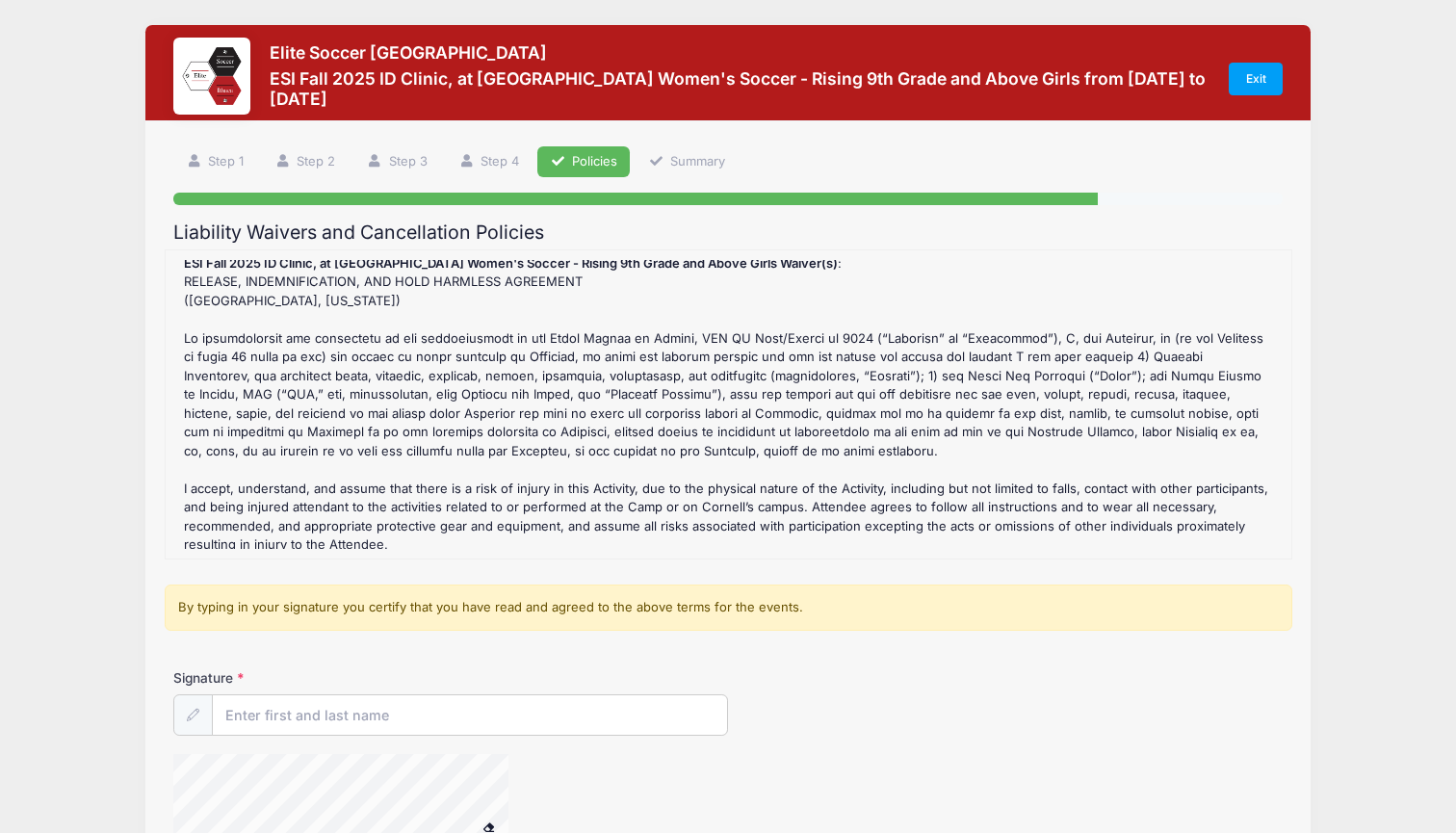
scroll to position [149, 0]
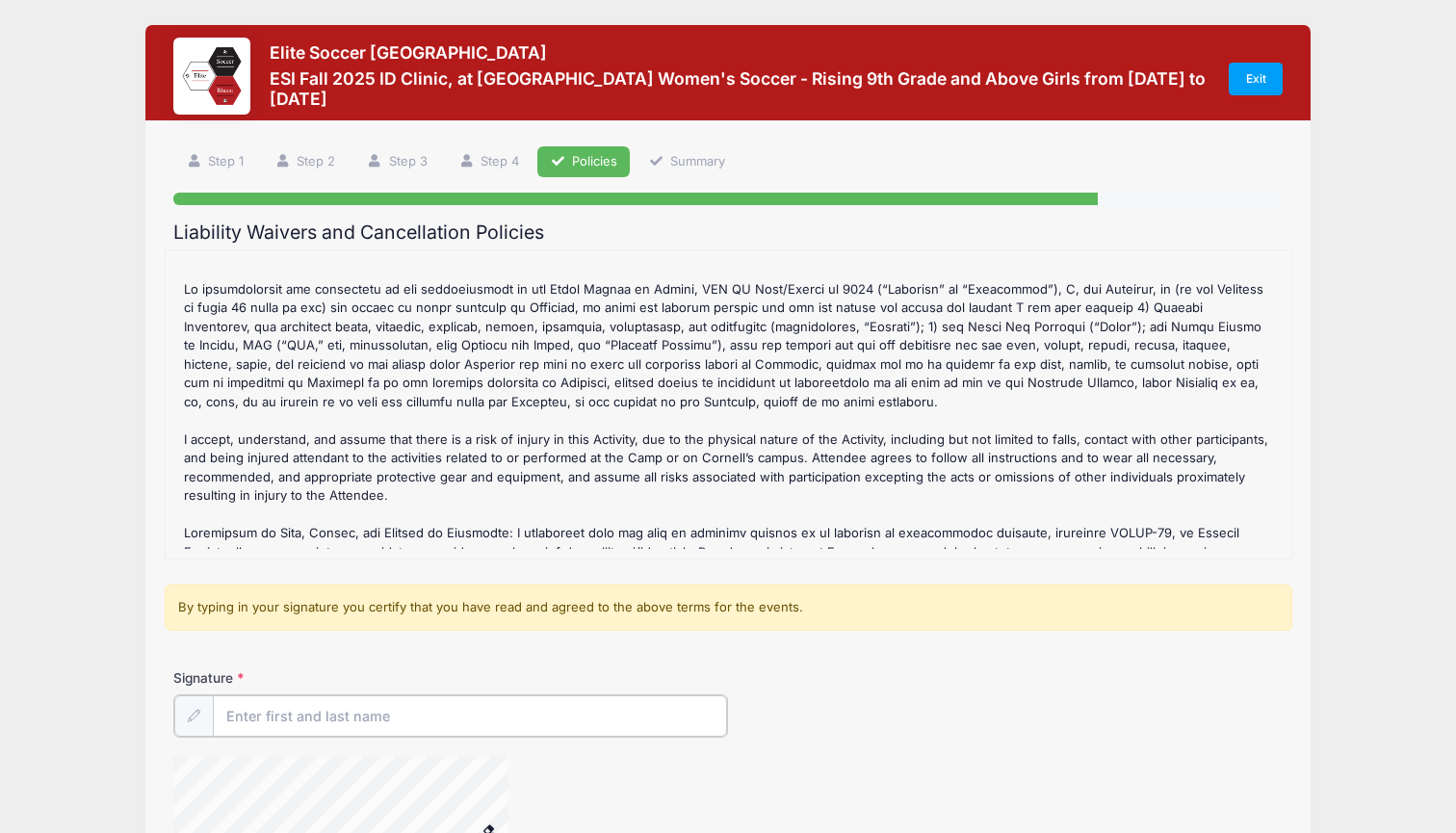
click at [316, 724] on input "Signature" at bounding box center [470, 716] width 514 height 42
type input "Chris Trier"
click at [969, 784] on div at bounding box center [728, 805] width 1109 height 102
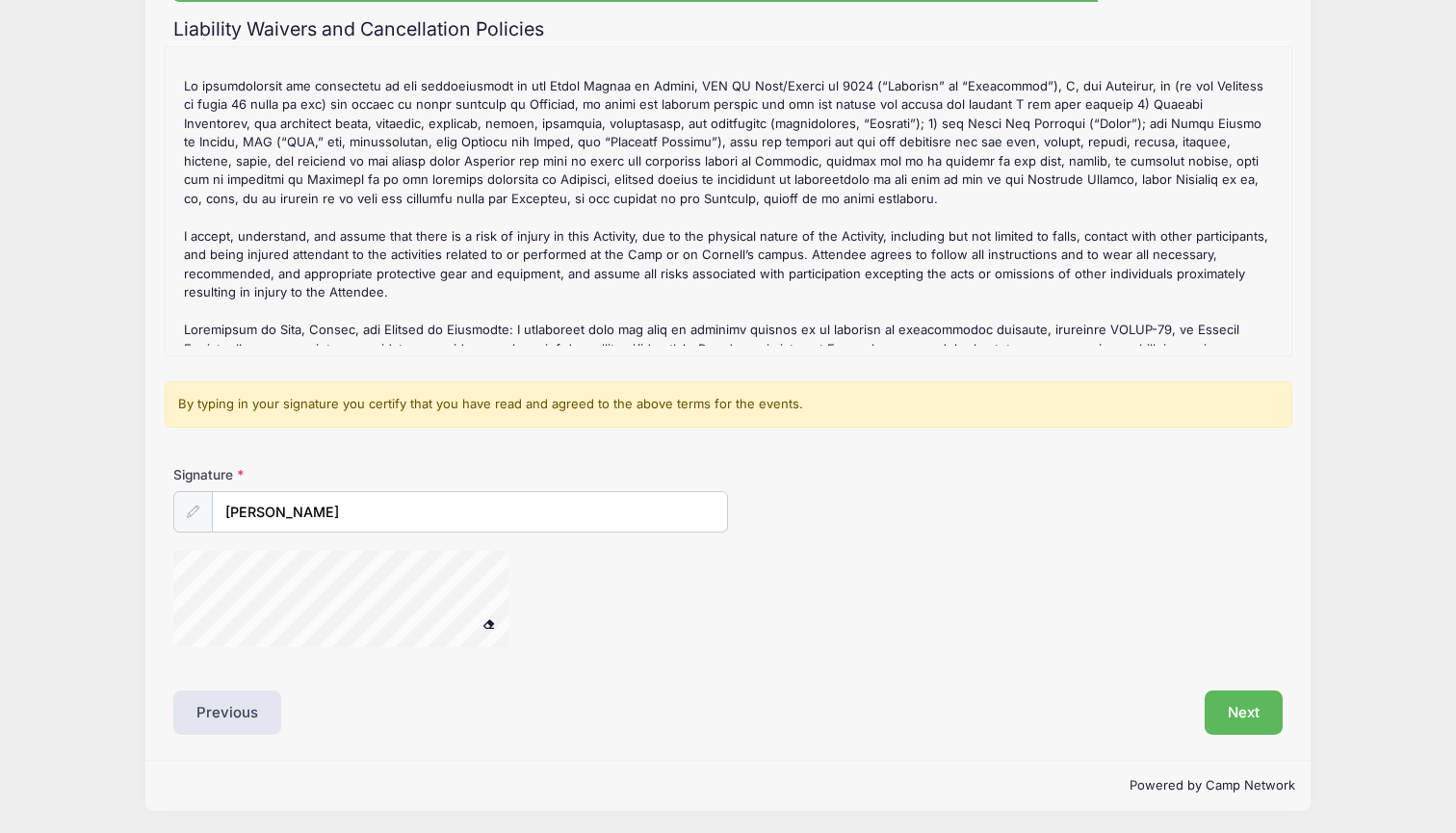
scroll to position [202, 0]
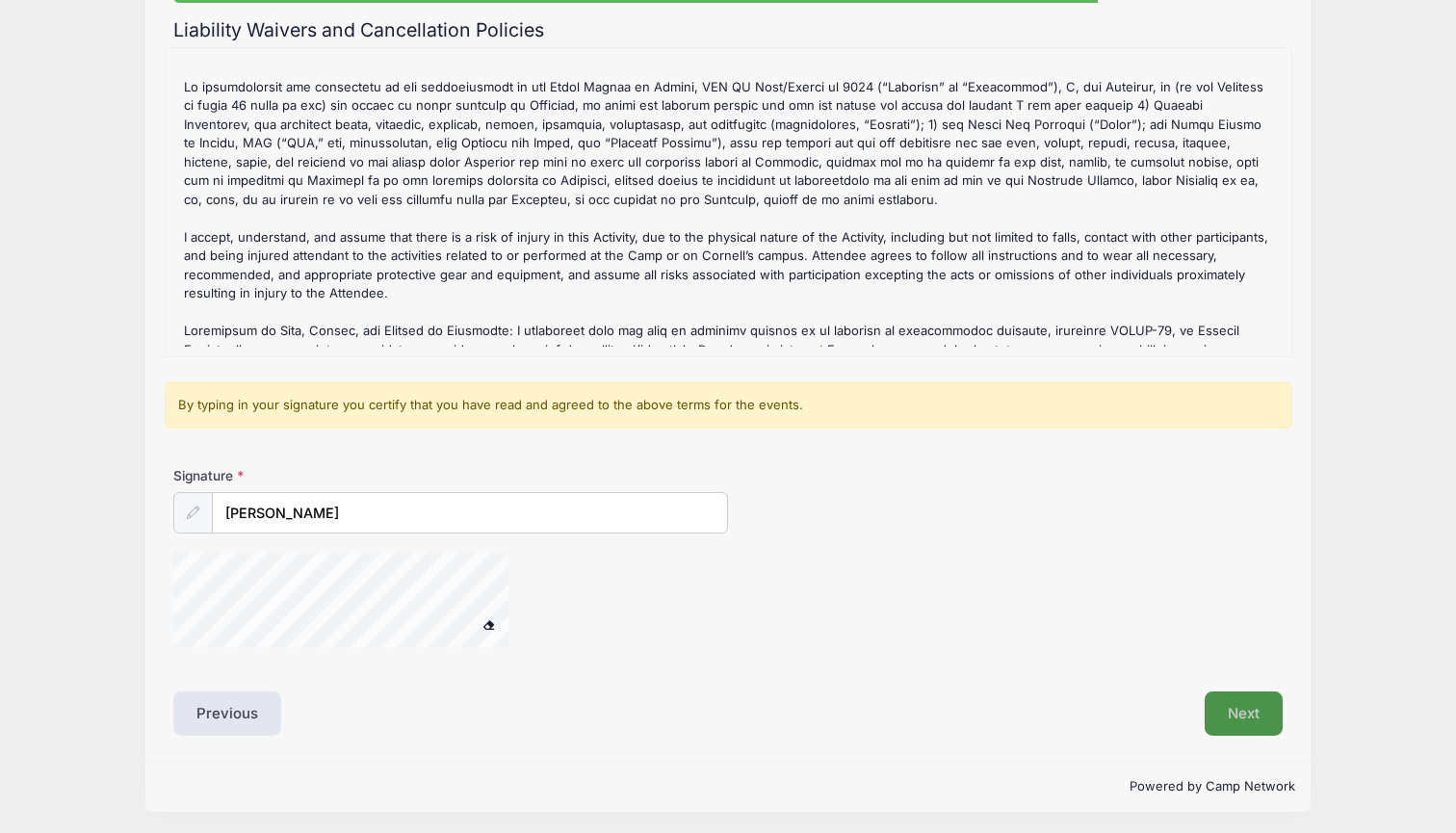
click at [1237, 699] on button "Next" at bounding box center [1244, 713] width 78 height 44
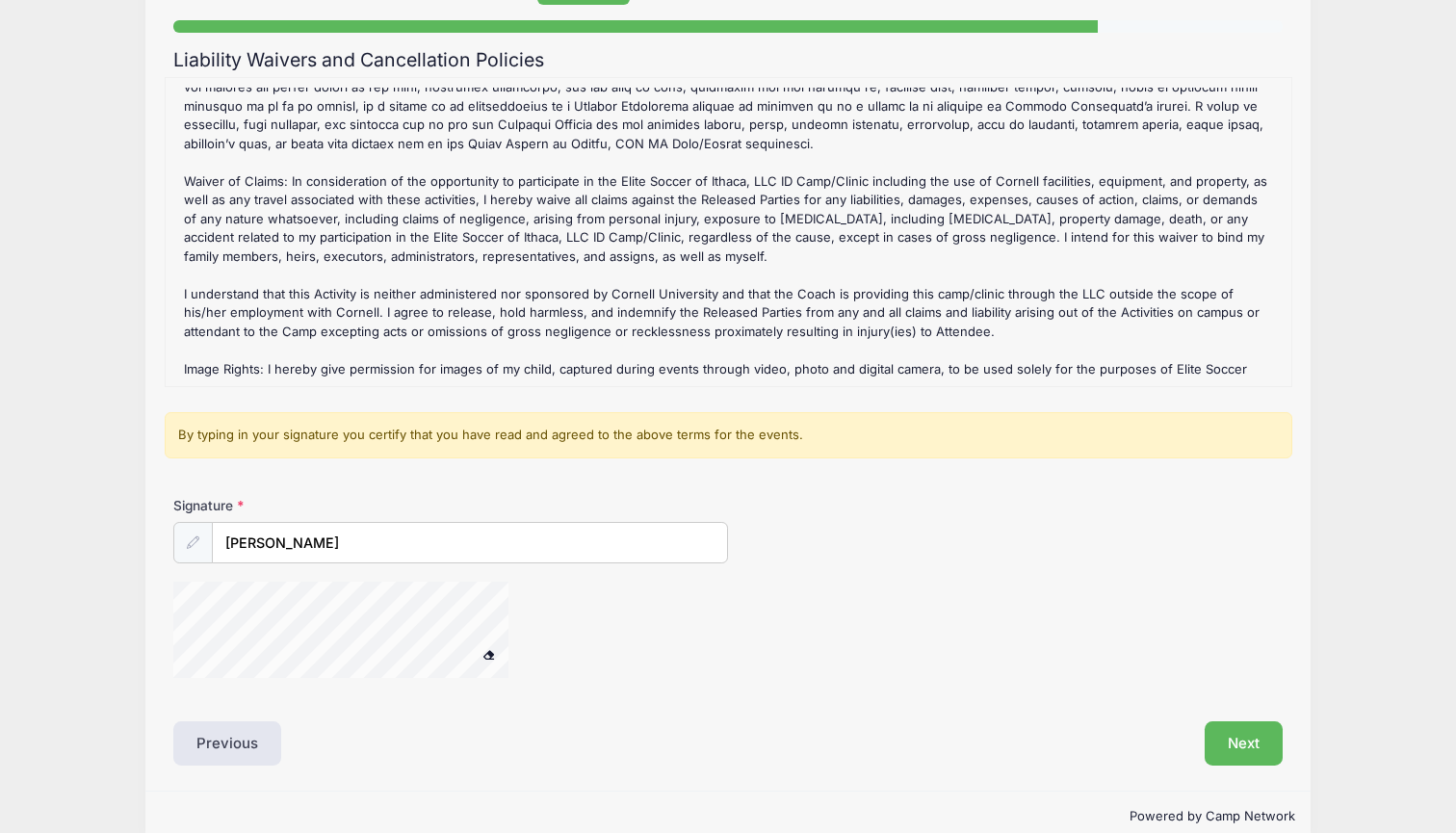
scroll to position [172, 0]
click at [1257, 737] on button "Next" at bounding box center [1244, 743] width 78 height 44
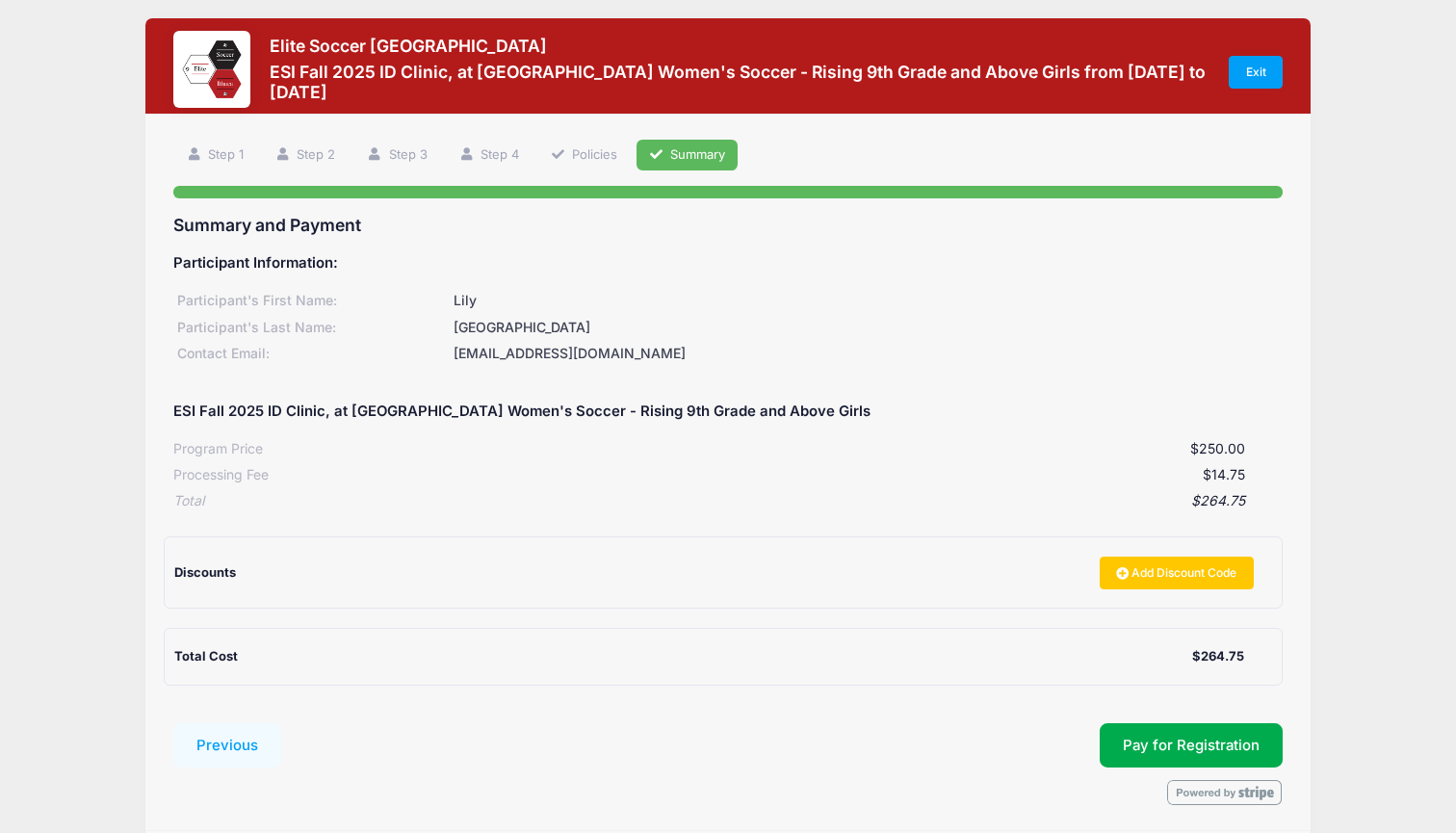
scroll to position [0, 0]
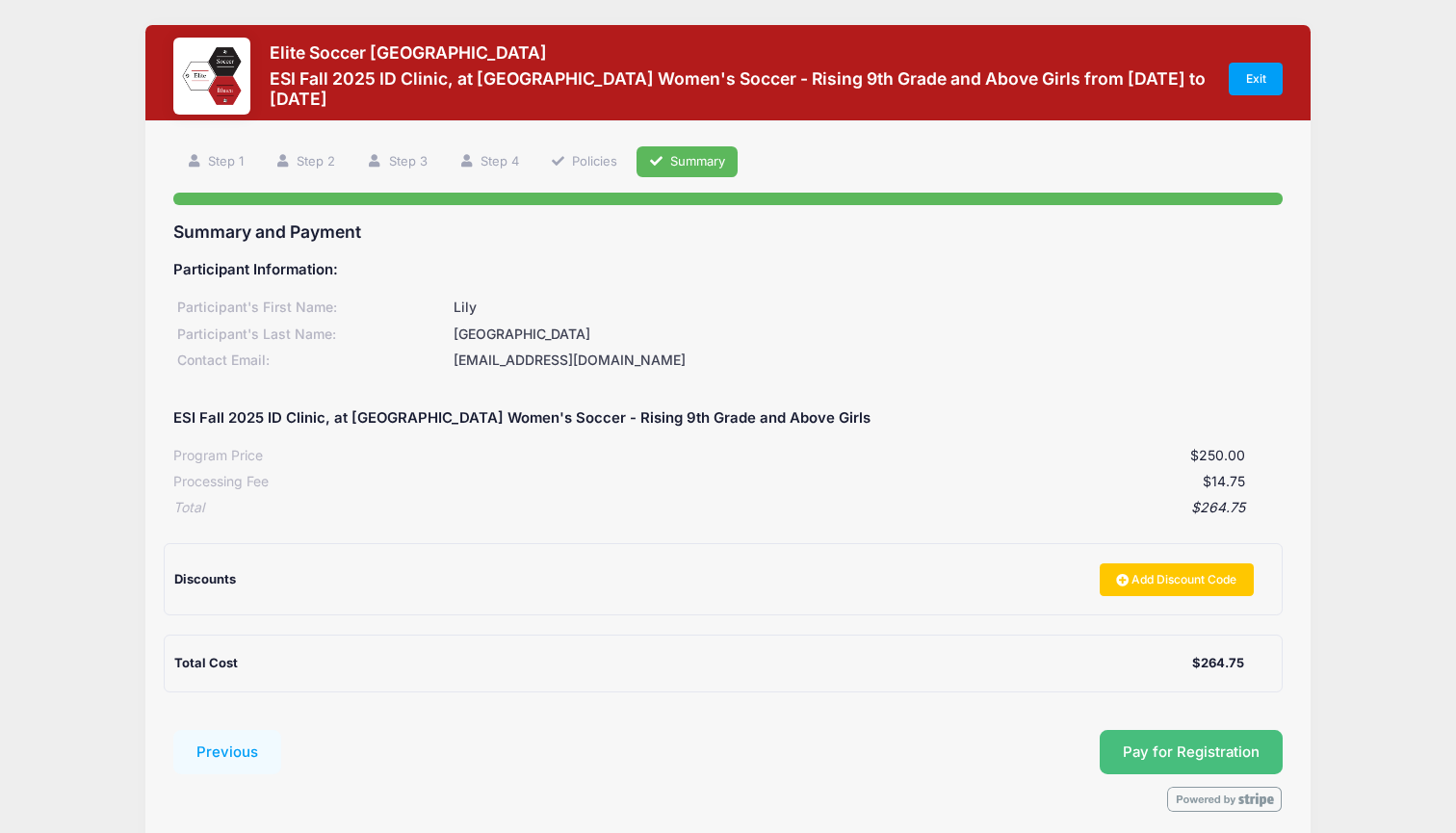
click at [1136, 731] on button "Pay for Registration" at bounding box center [1191, 751] width 183 height 44
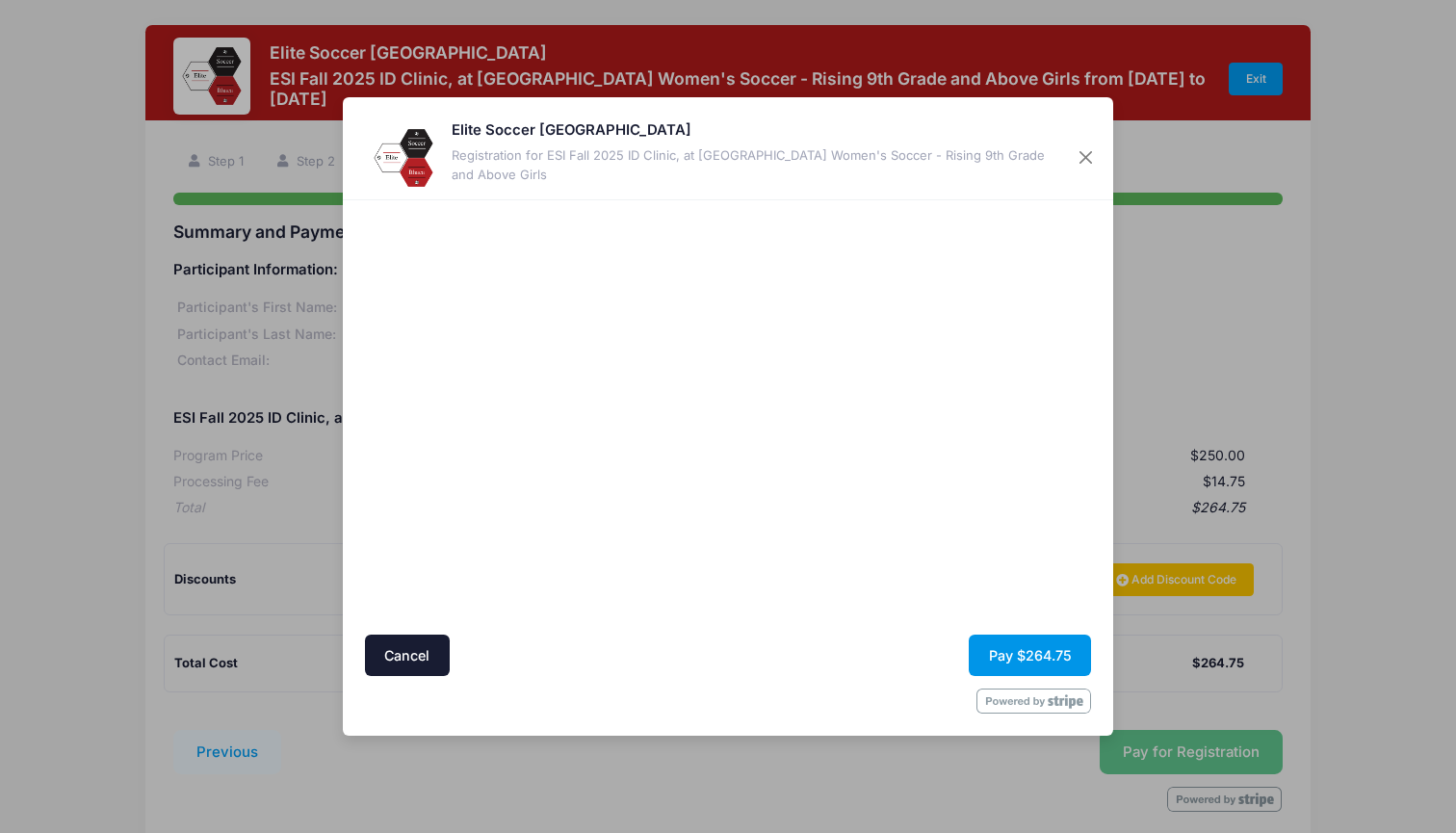
click at [1019, 651] on button "Pay $264.75" at bounding box center [1029, 656] width 123 height 42
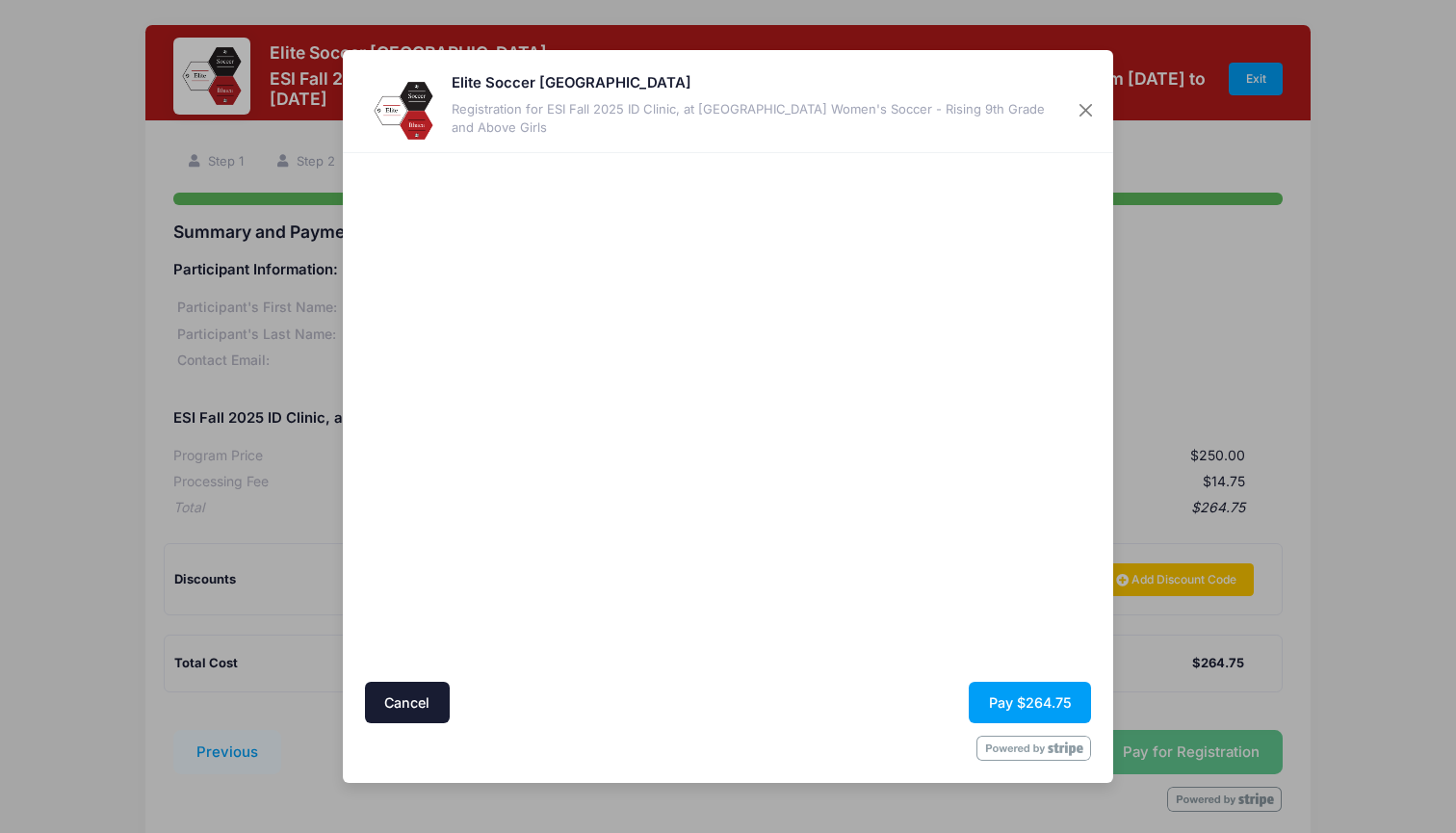
click at [937, 635] on div at bounding box center [915, 417] width 355 height 510
click at [1004, 694] on button "Pay $264.75" at bounding box center [1029, 702] width 123 height 42
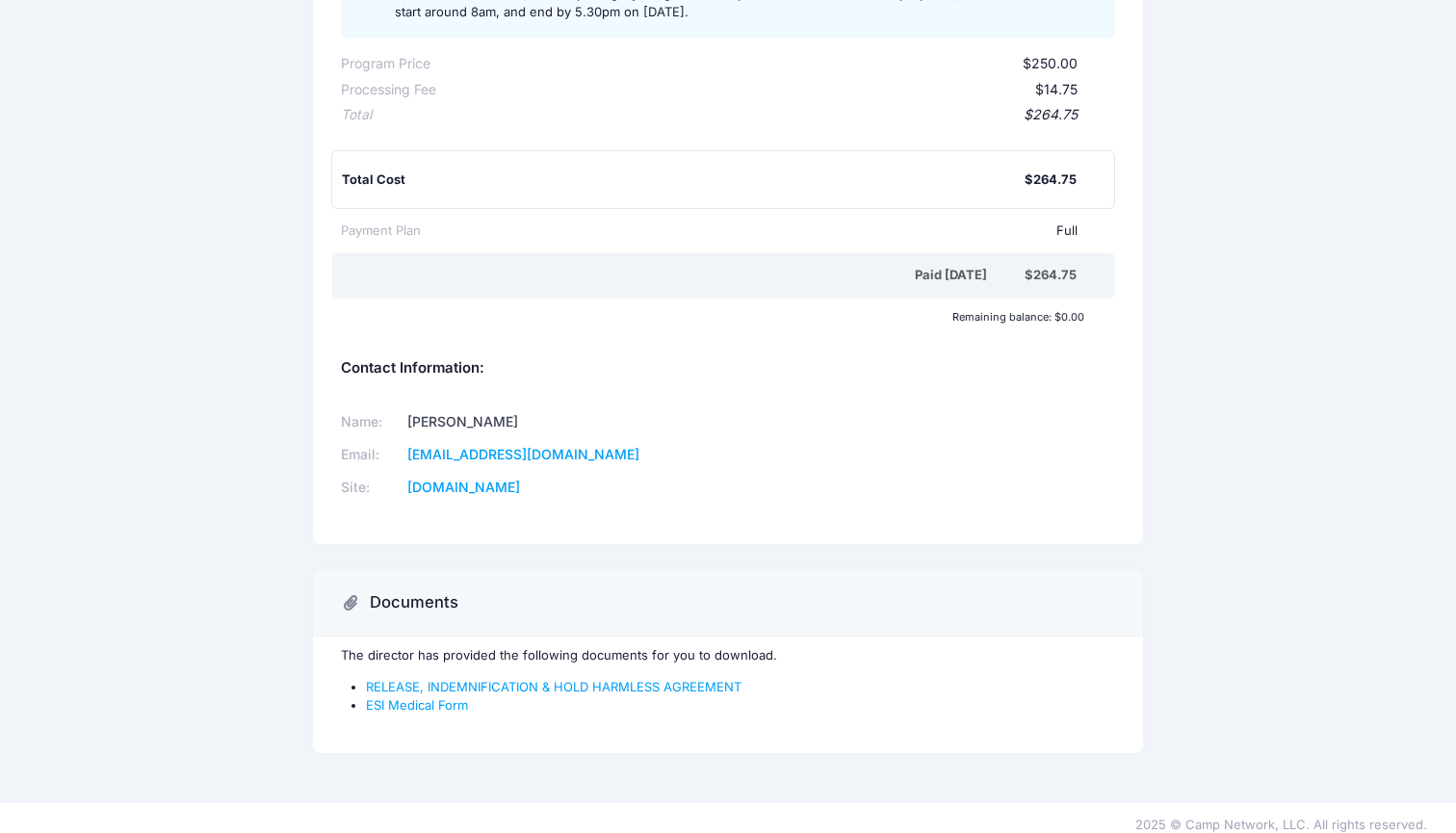
scroll to position [409, 0]
click at [497, 681] on link "RELEASE, INDEMNIFICATION & HOLD HARMLESS AGREEMENT" at bounding box center [553, 688] width 376 height 15
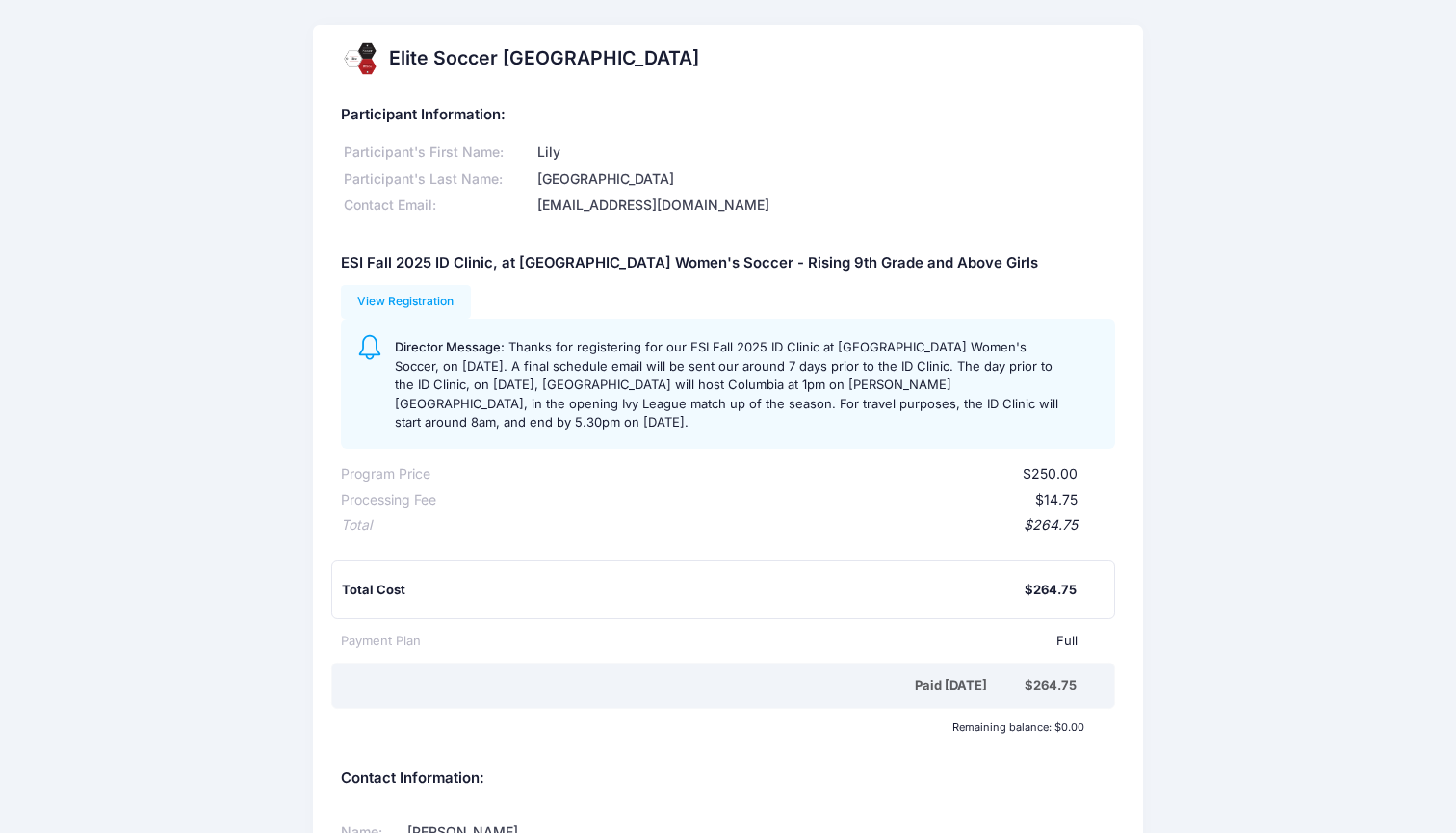
scroll to position [0, 0]
